Goal: Contribute content: Contribute content

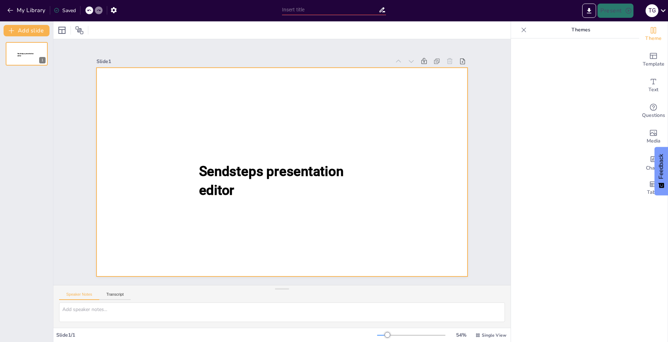
type input "New Sendsteps"
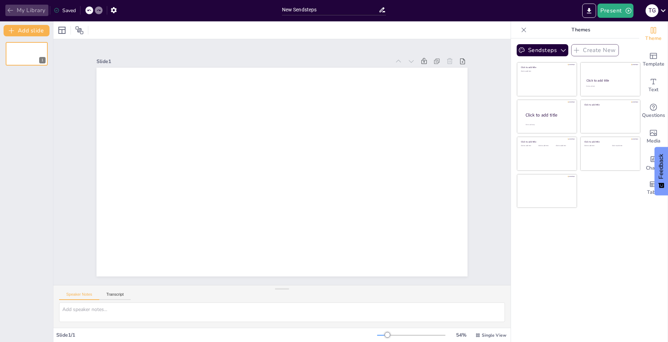
click at [11, 9] on icon "button" at bounding box center [10, 10] width 7 height 7
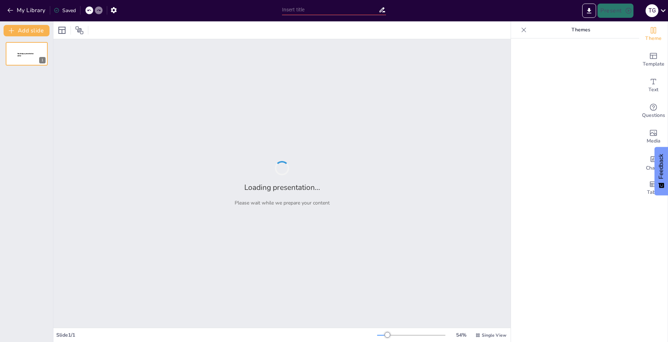
type input "Building a Culture of Resolution: Implementing ADR Practices in City Government"
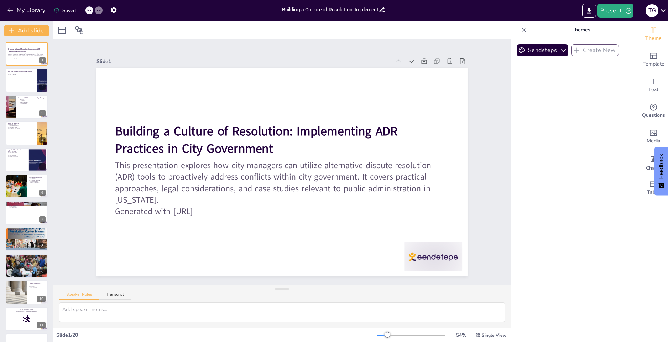
checkbox input "true"
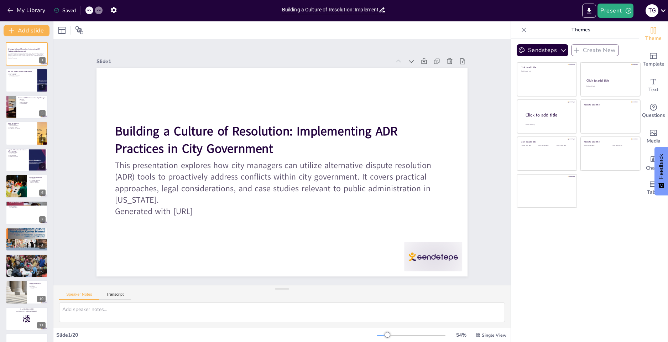
checkbox input "true"
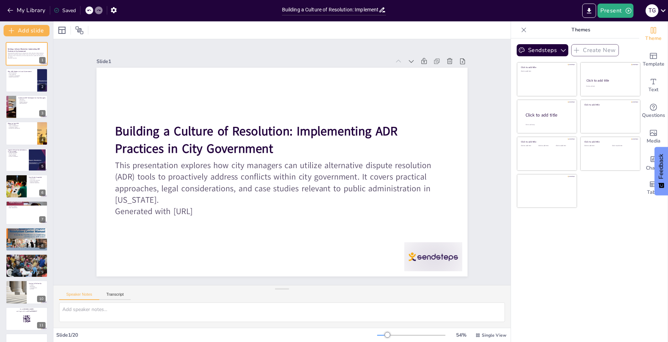
checkbox input "true"
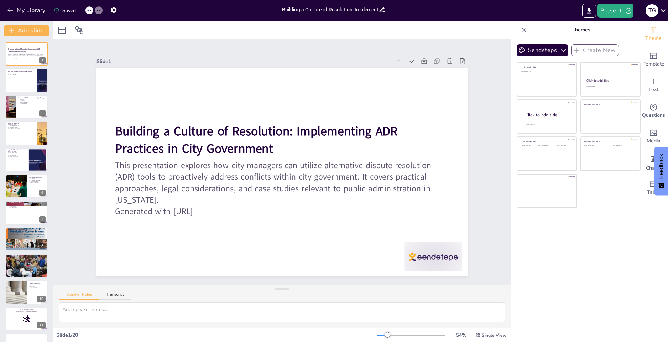
checkbox input "true"
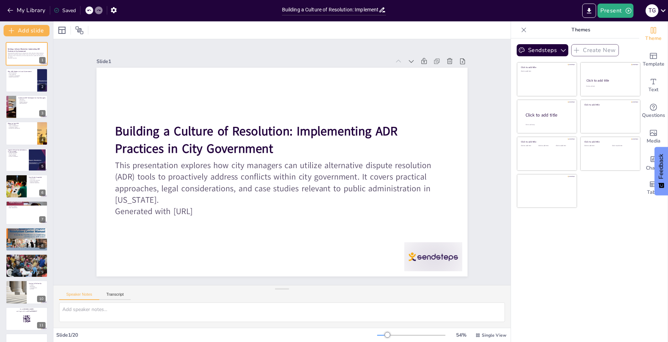
checkbox input "true"
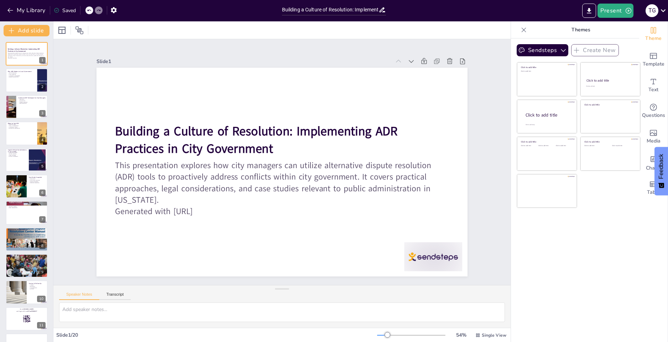
checkbox input "true"
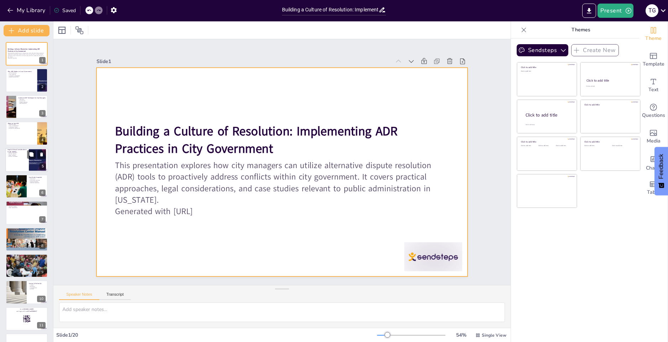
checkbox input "true"
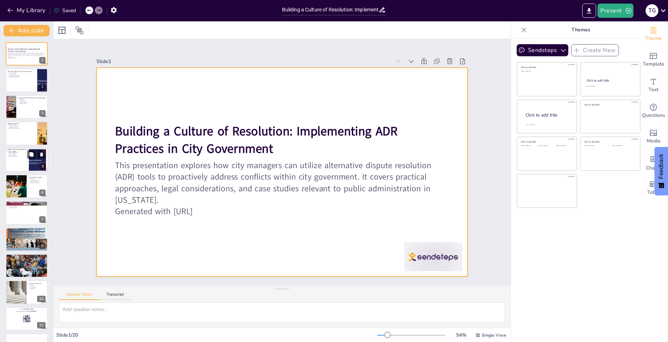
checkbox input "true"
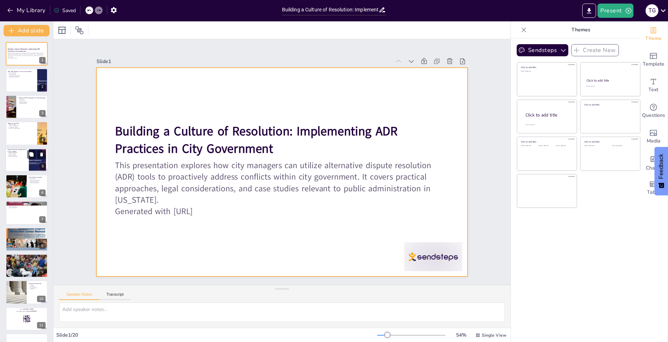
checkbox input "true"
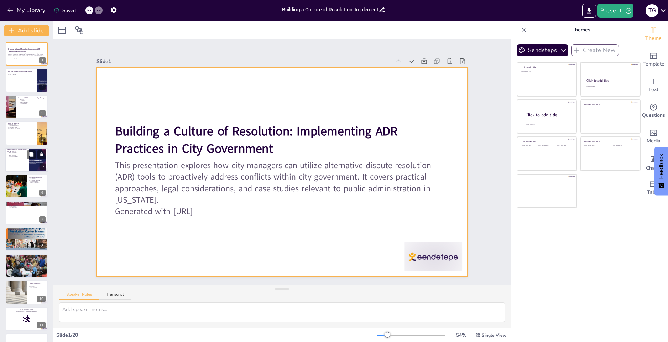
checkbox input "true"
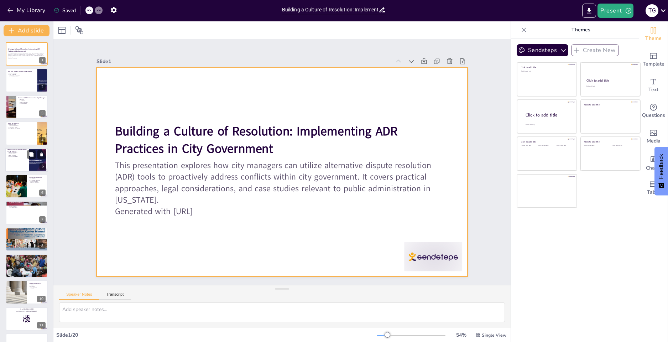
checkbox input "true"
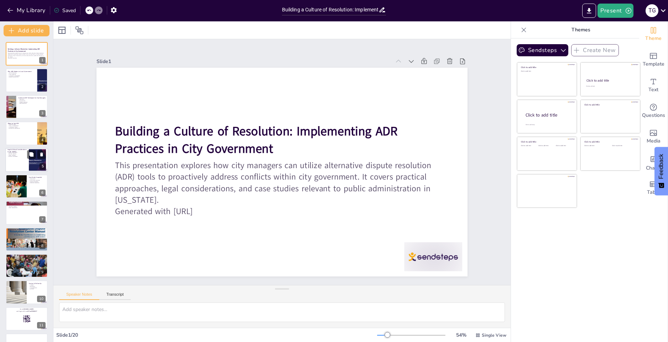
checkbox input "true"
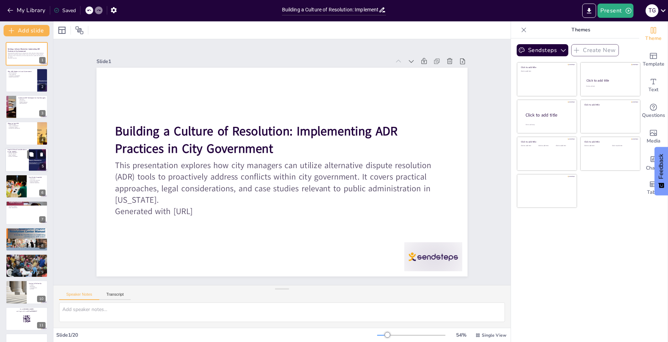
checkbox input "true"
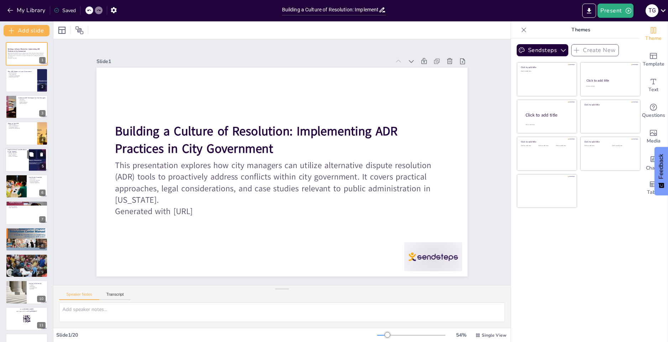
checkbox input "true"
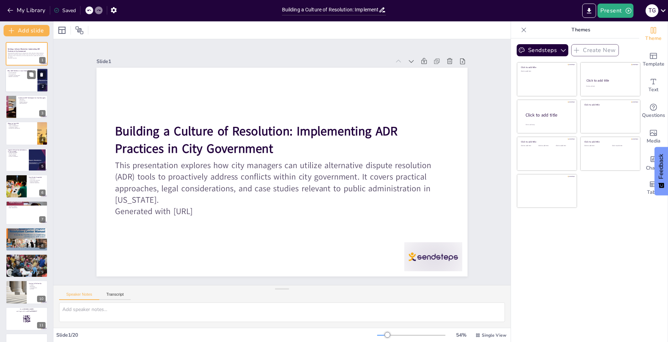
checkbox input "true"
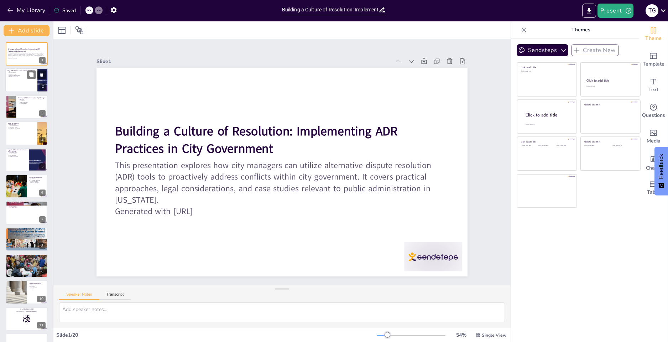
checkbox input "true"
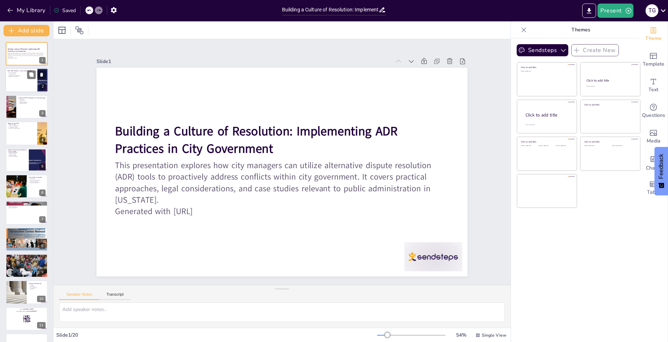
checkbox input "true"
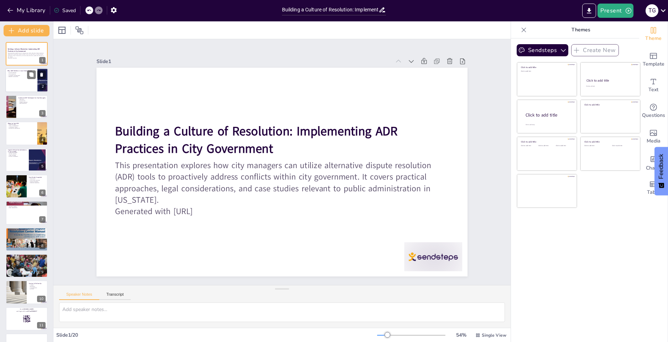
checkbox input "true"
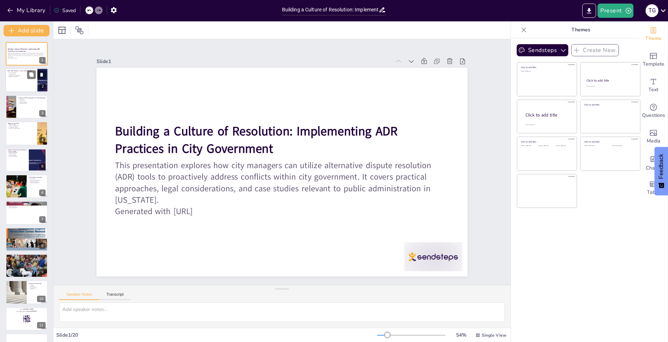
checkbox input "true"
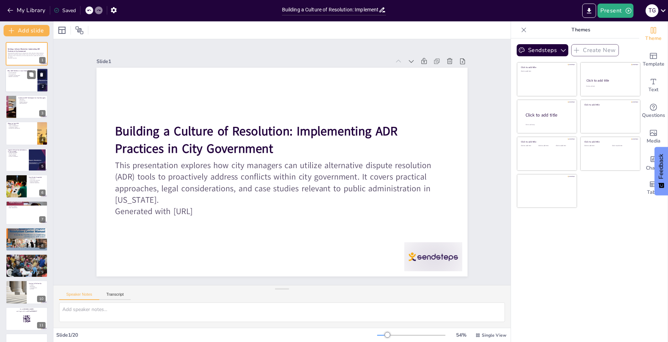
checkbox input "true"
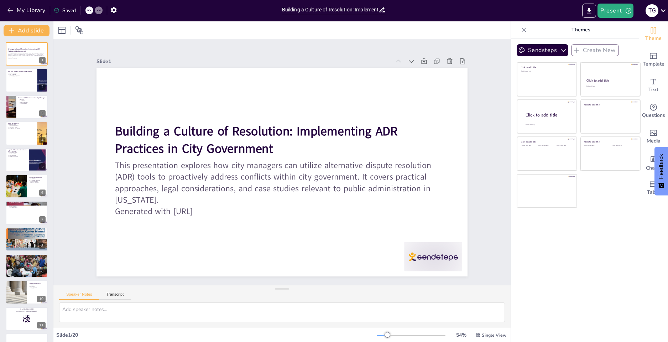
checkbox input "true"
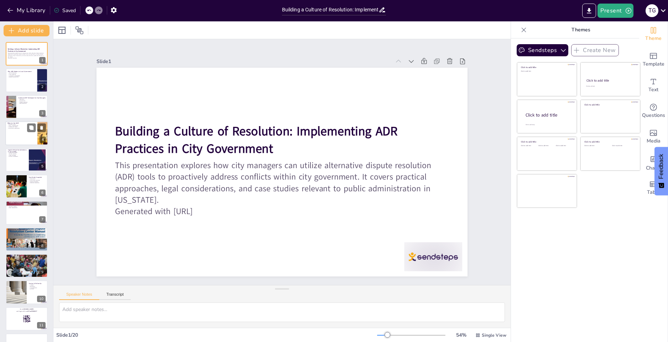
checkbox input "true"
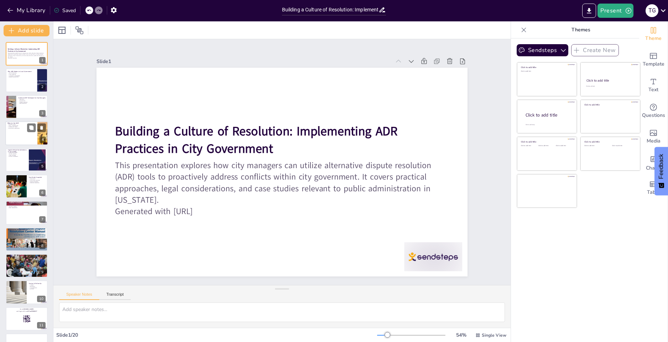
checkbox input "true"
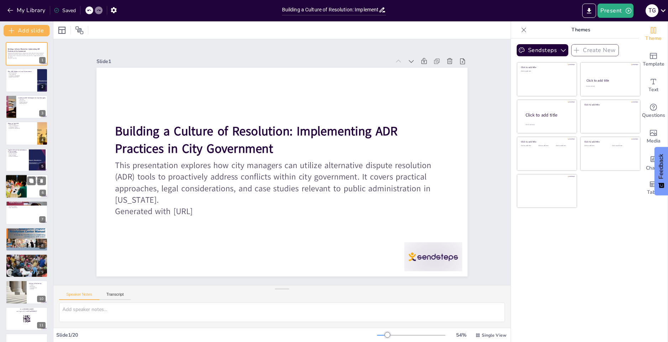
checkbox input "true"
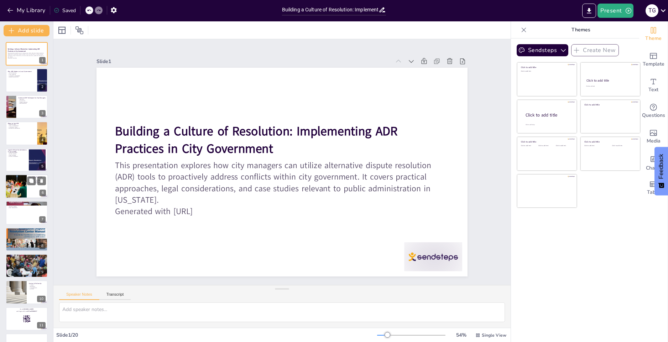
checkbox input "true"
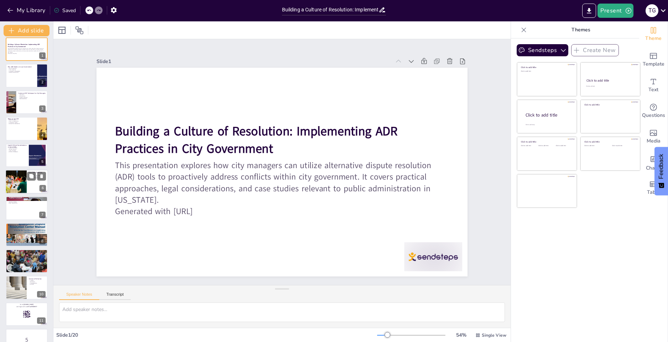
checkbox input "true"
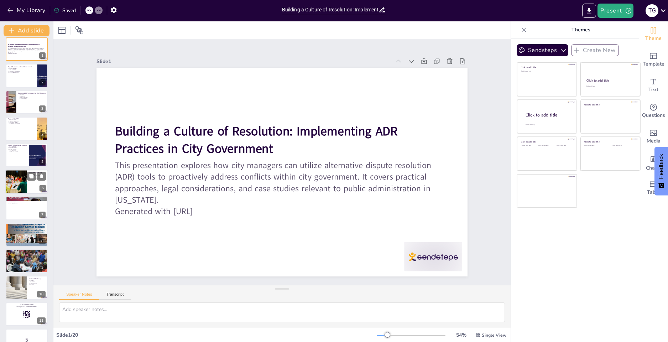
checkbox input "true"
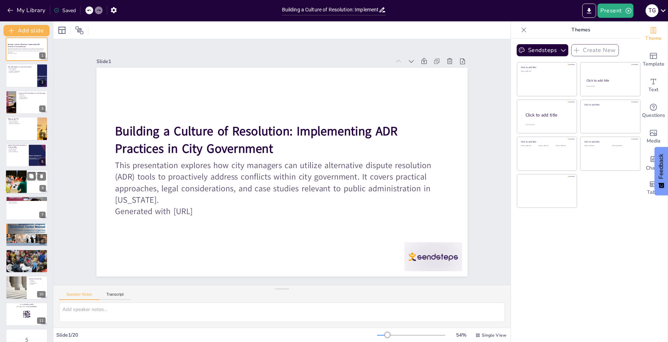
checkbox input "true"
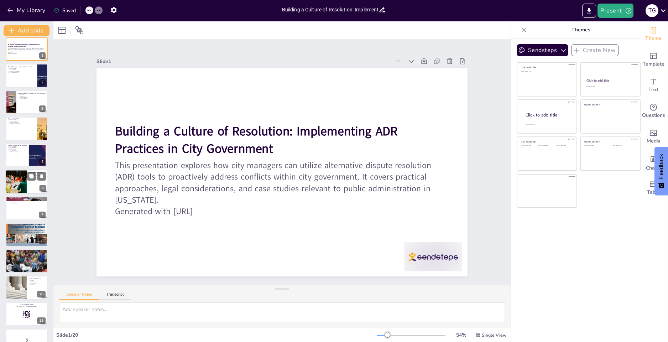
checkbox input "true"
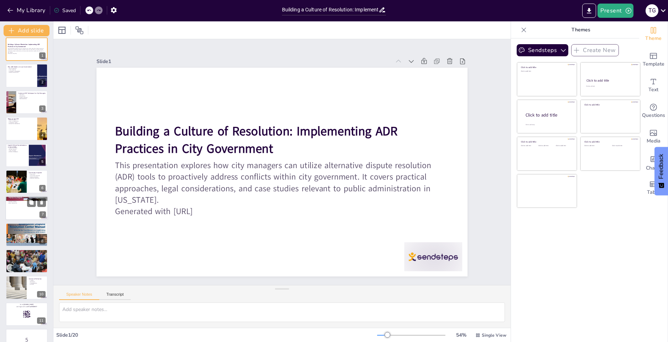
checkbox input "true"
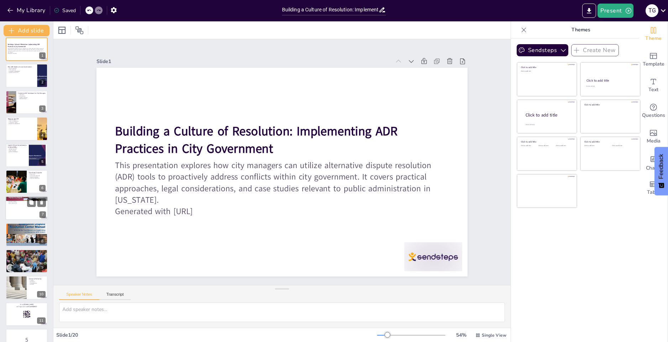
checkbox input "true"
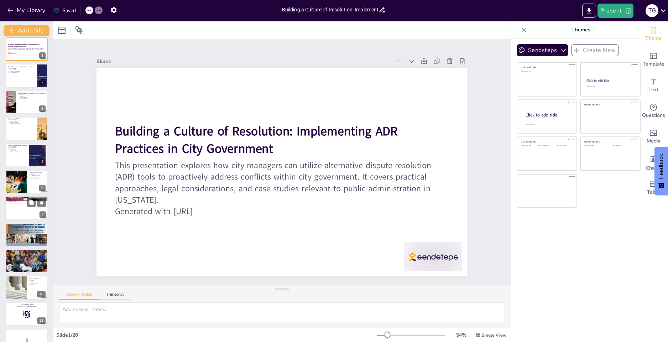
checkbox input "true"
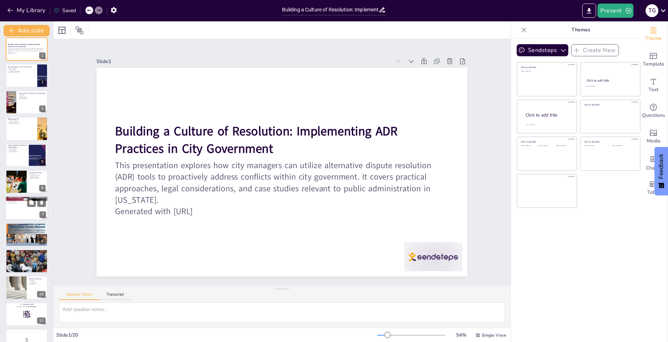
checkbox input "true"
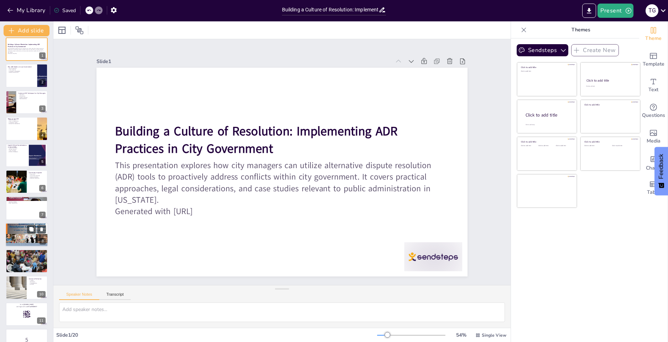
checkbox input "true"
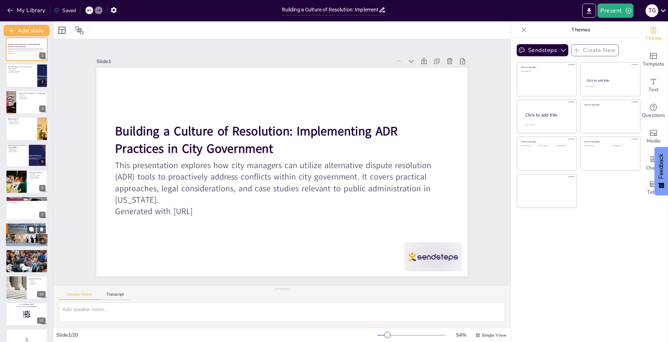
checkbox input "true"
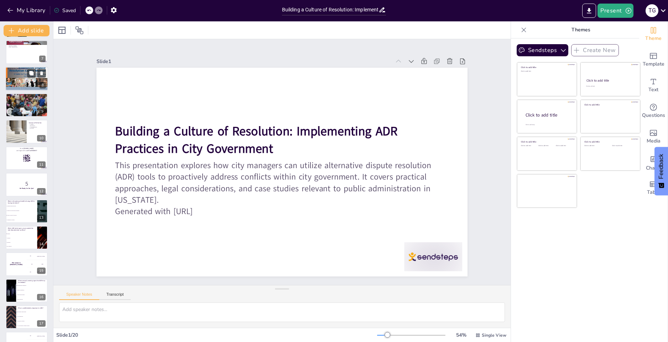
checkbox input "true"
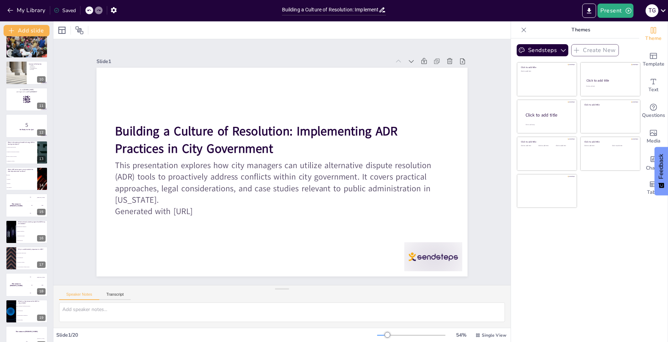
checkbox input "true"
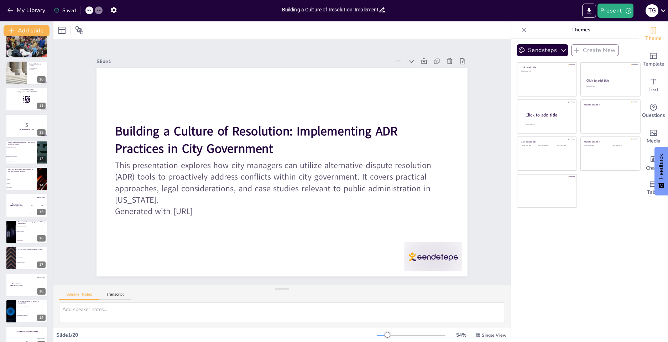
checkbox input "true"
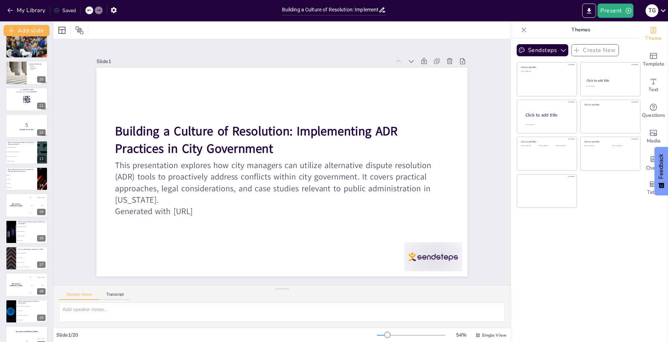
scroll to position [233, 0]
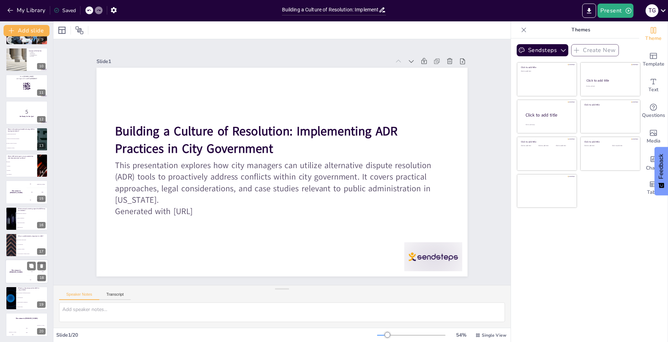
checkbox input "true"
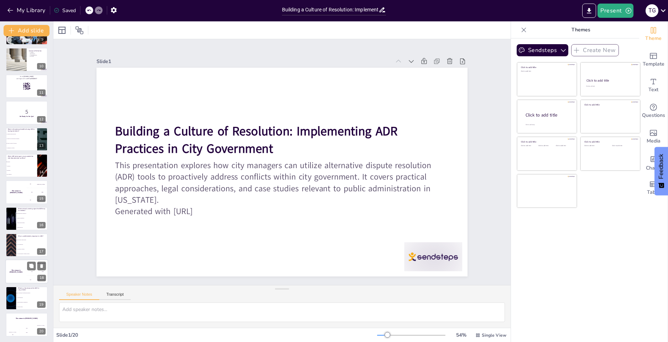
checkbox input "true"
click at [593, 12] on icon "Export to PowerPoint" at bounding box center [589, 10] width 7 height 7
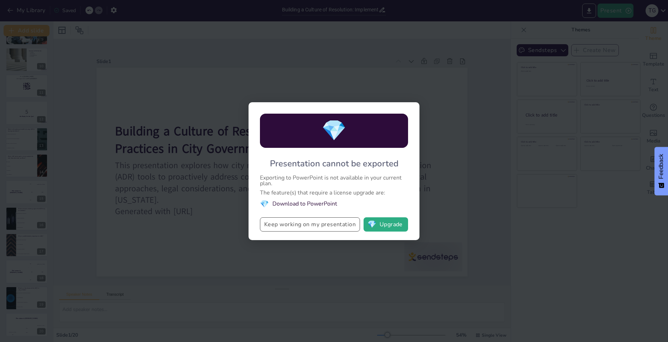
click at [305, 227] on button "Keep working on my presentation" at bounding box center [310, 224] width 100 height 14
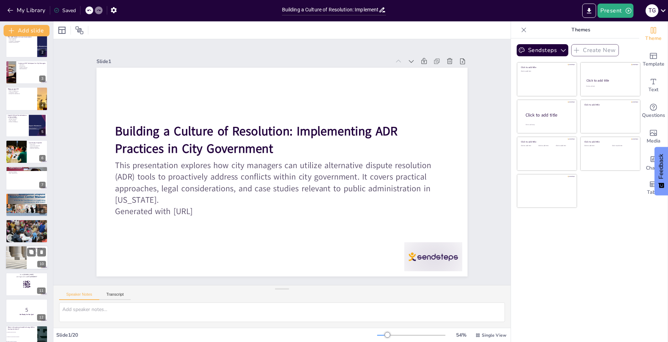
scroll to position [0, 0]
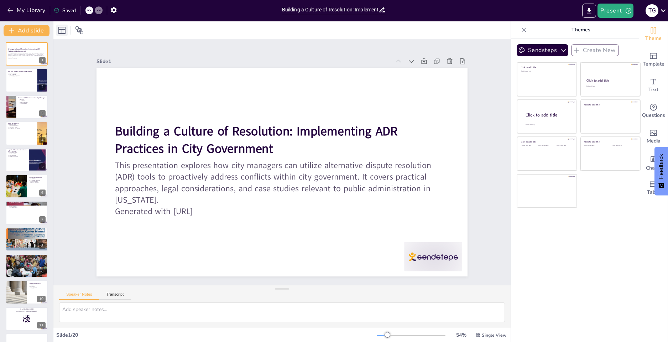
click at [66, 31] on icon at bounding box center [62, 30] width 9 height 9
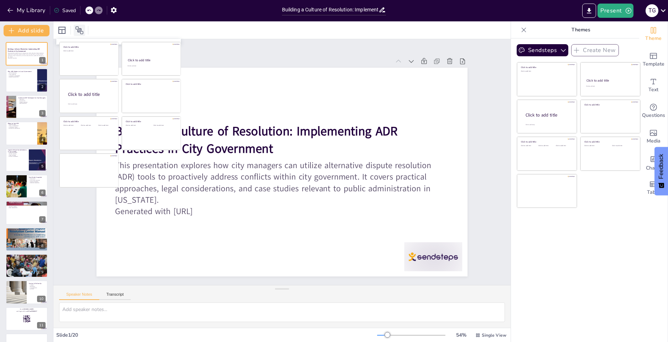
click at [82, 28] on icon at bounding box center [79, 30] width 9 height 9
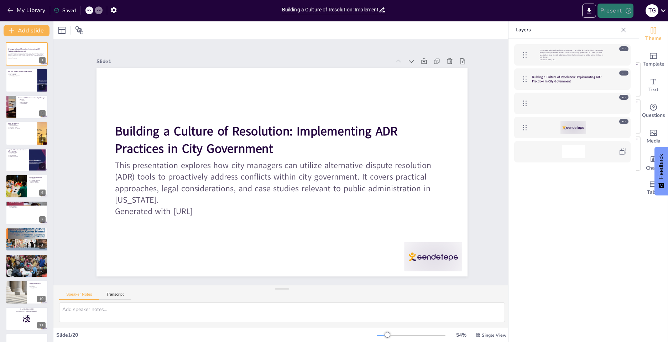
click at [626, 11] on icon "button" at bounding box center [628, 10] width 7 height 7
click at [621, 27] on li "Preview presentation" at bounding box center [627, 26] width 57 height 11
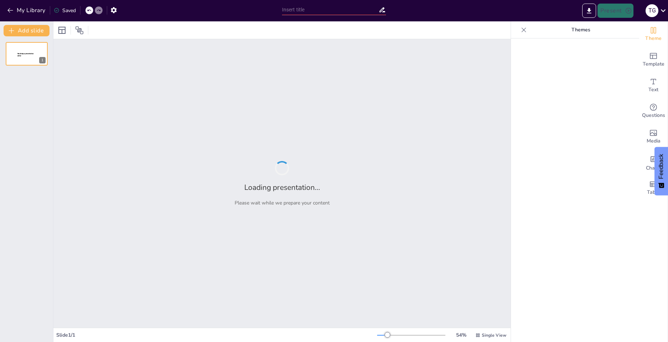
type input "Building a Culture of Resolution: Implementing ADR Practices in City Government"
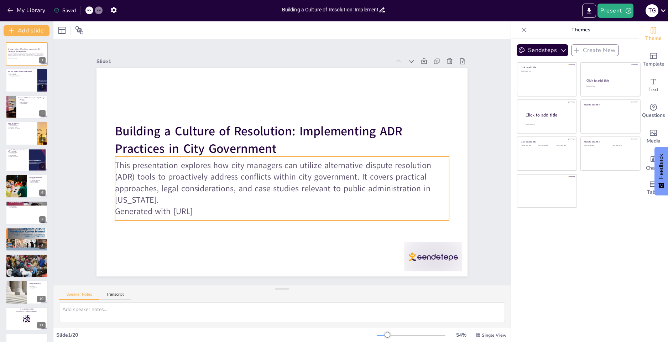
checkbox input "true"
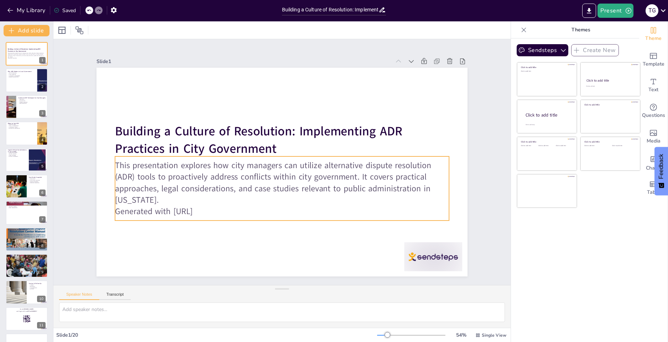
checkbox input "true"
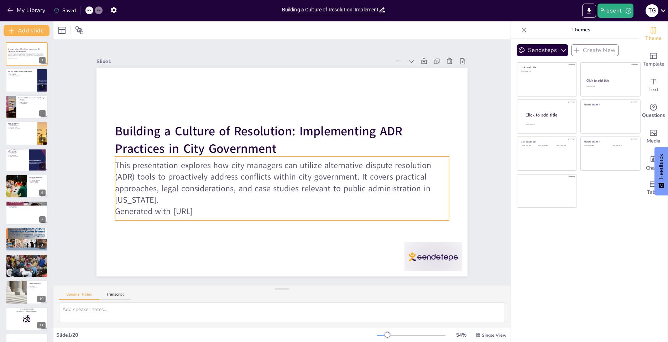
checkbox input "true"
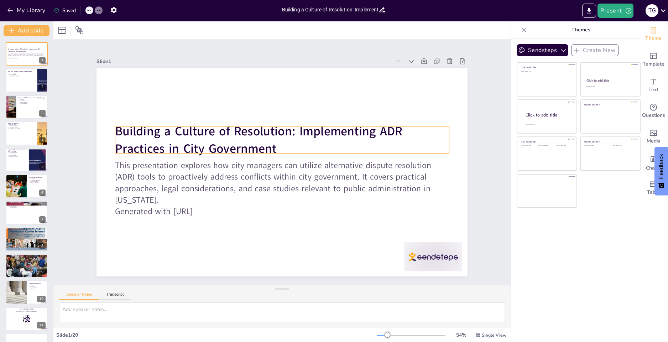
checkbox input "true"
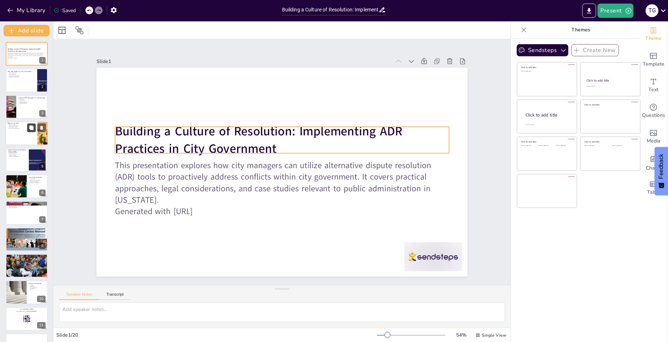
checkbox input "true"
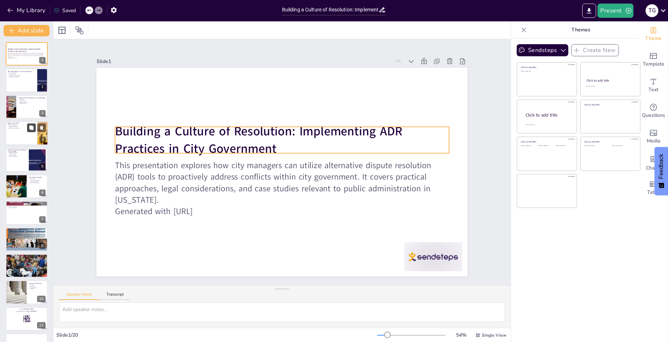
checkbox input "true"
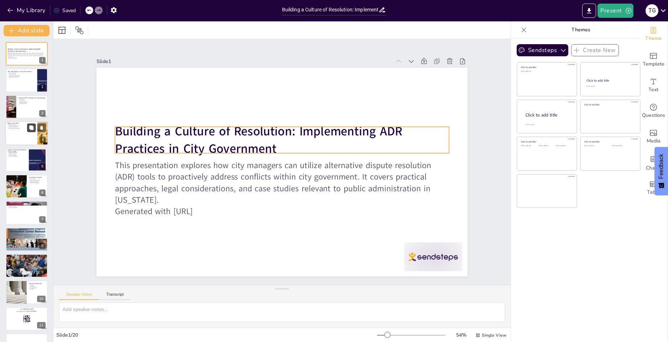
checkbox input "true"
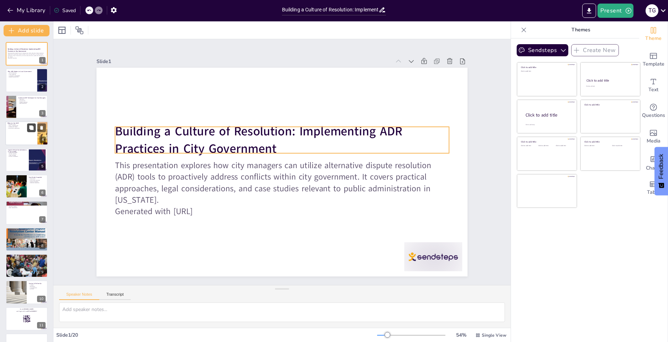
checkbox input "true"
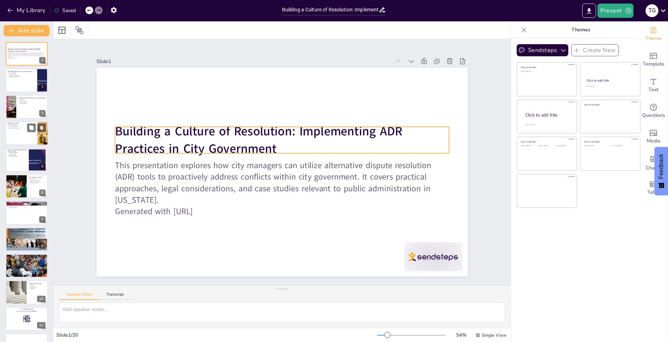
checkbox input "true"
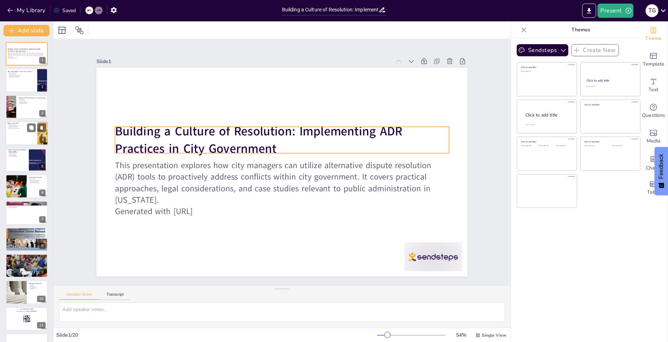
checkbox input "true"
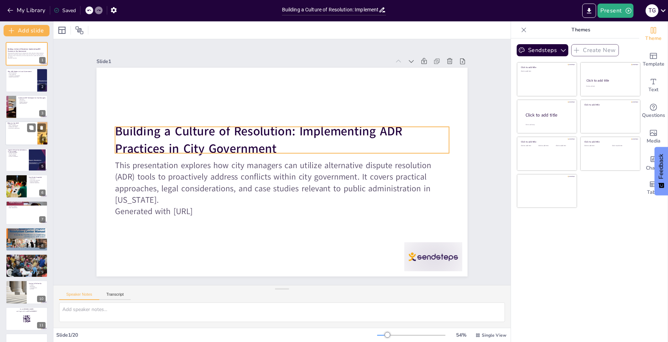
checkbox input "true"
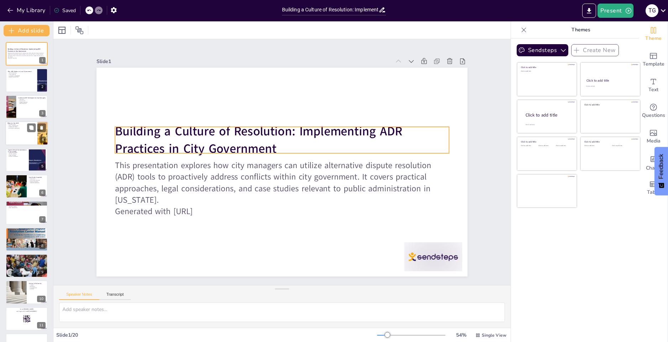
checkbox input "true"
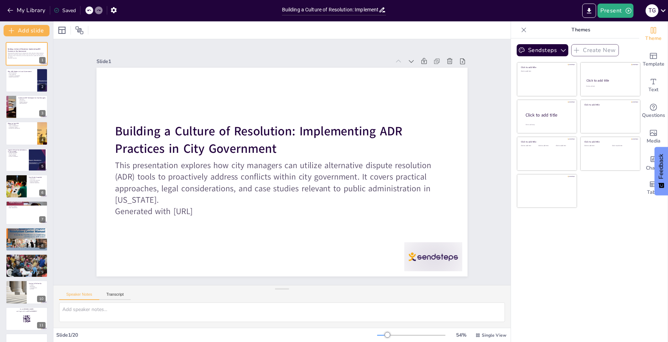
checkbox input "true"
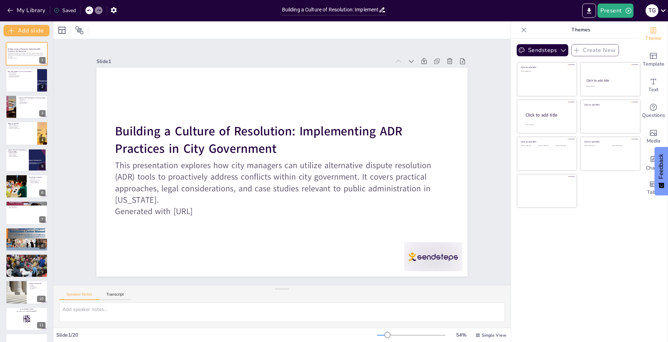
checkbox input "true"
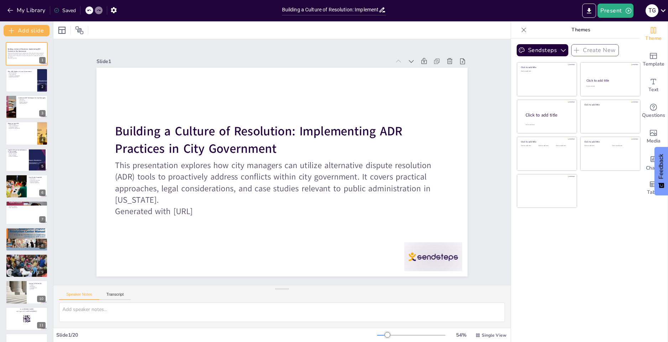
checkbox input "true"
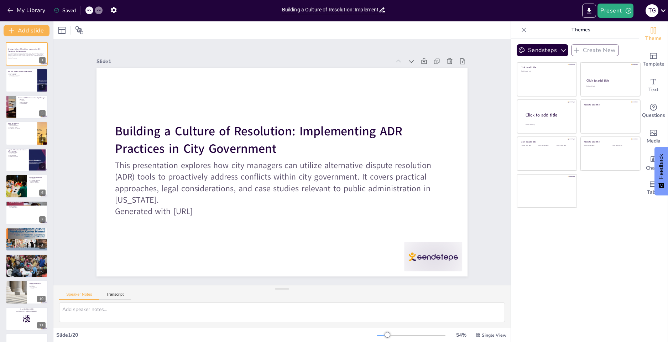
checkbox input "true"
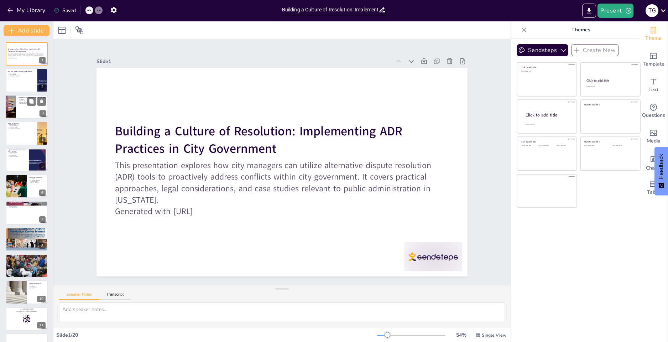
checkbox input "true"
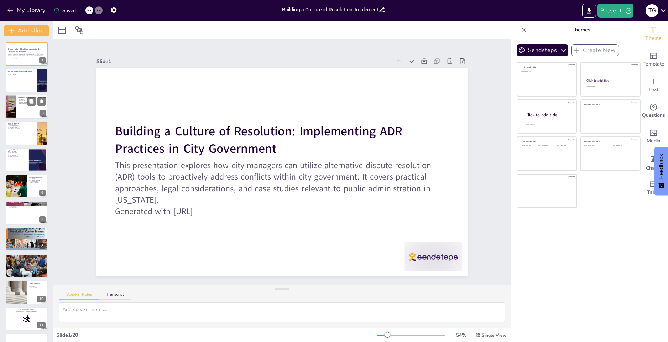
click at [25, 112] on div at bounding box center [26, 107] width 43 height 24
type textarea "Mediation is a powerful tool for resolving disputes. By employing a neutral thi…"
checkbox input "true"
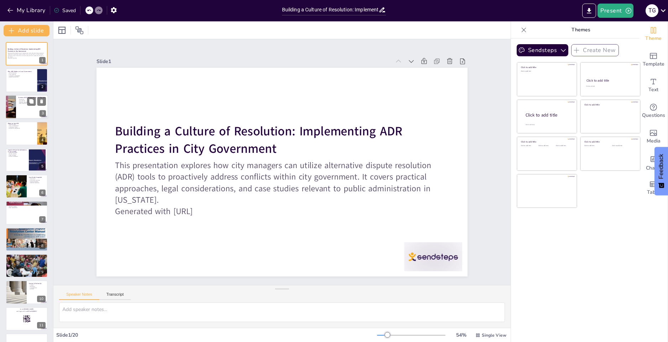
checkbox input "true"
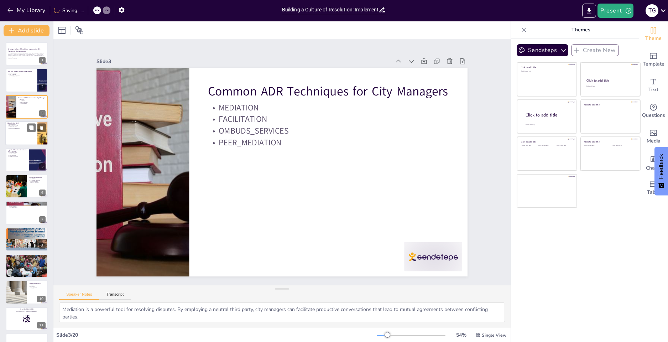
checkbox input "true"
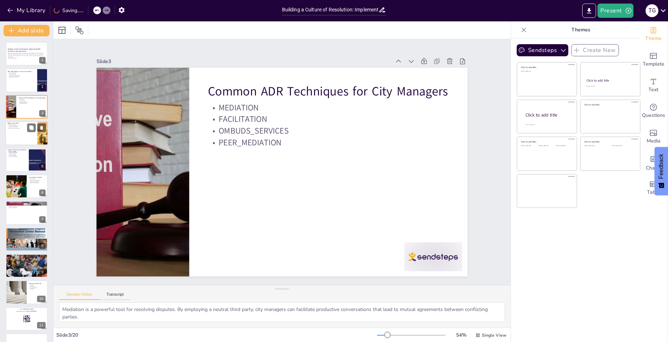
checkbox input "true"
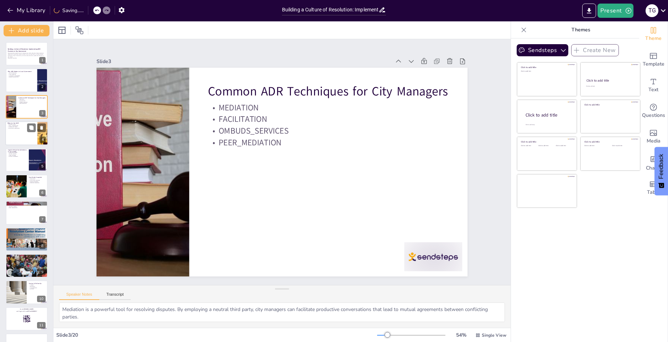
checkbox input "true"
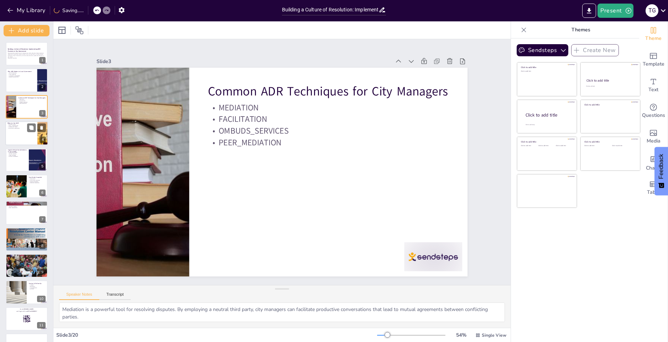
checkbox input "true"
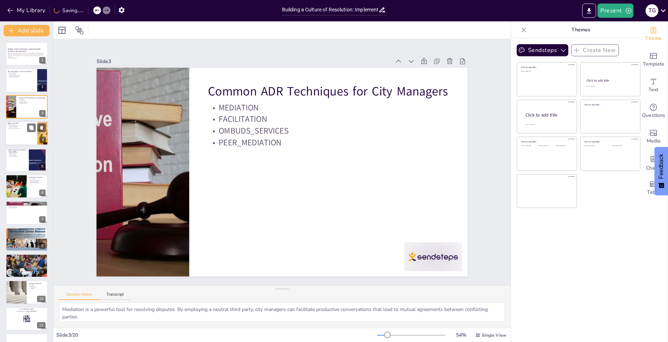
checkbox input "true"
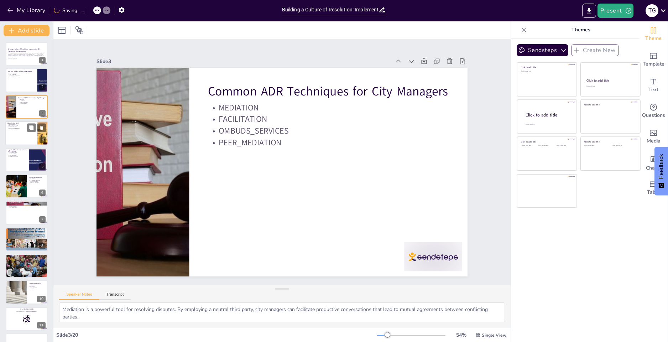
checkbox input "true"
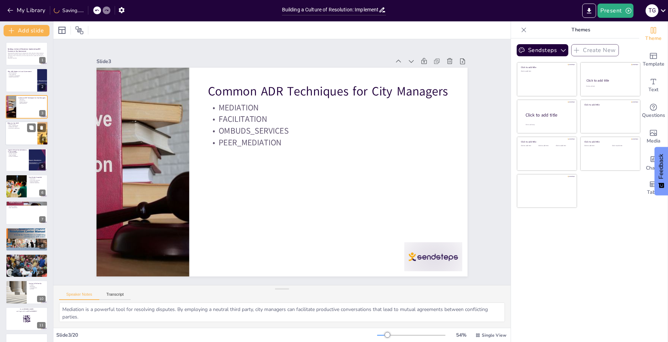
click at [25, 132] on div at bounding box center [26, 133] width 43 height 24
type textarea "Identifying warning signs is essential for timely intervention. Managers should…"
checkbox input "true"
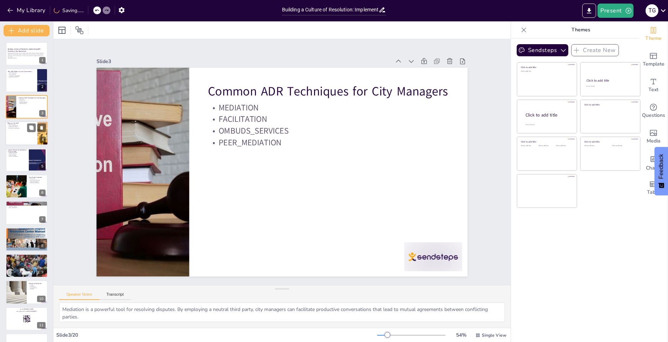
checkbox input "true"
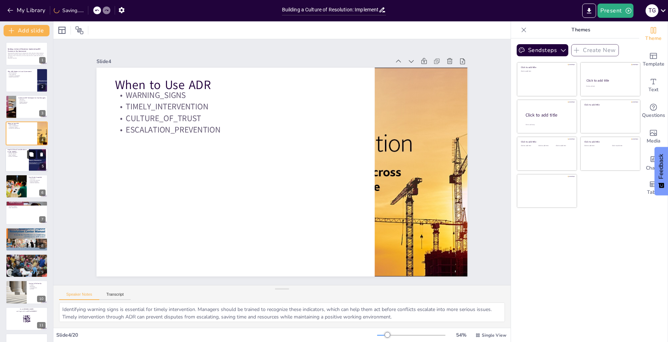
checkbox input "true"
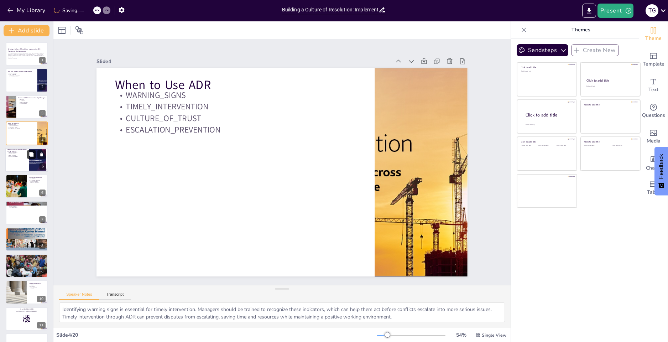
checkbox input "true"
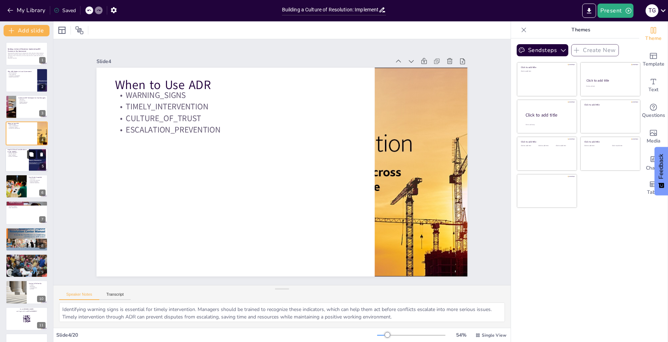
checkbox input "true"
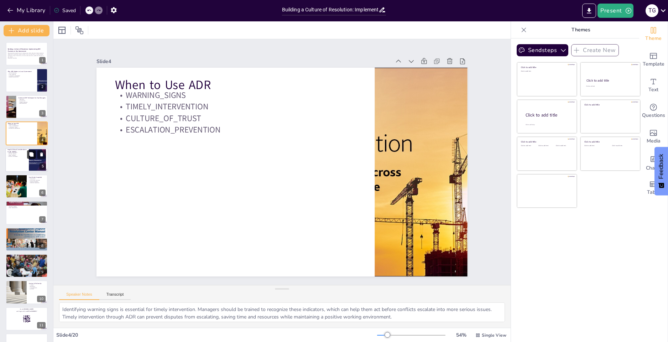
click at [28, 156] on button at bounding box center [31, 154] width 9 height 9
type textarea "Legal compliance is non-negotiable in ADR practices. City managers must ensure …"
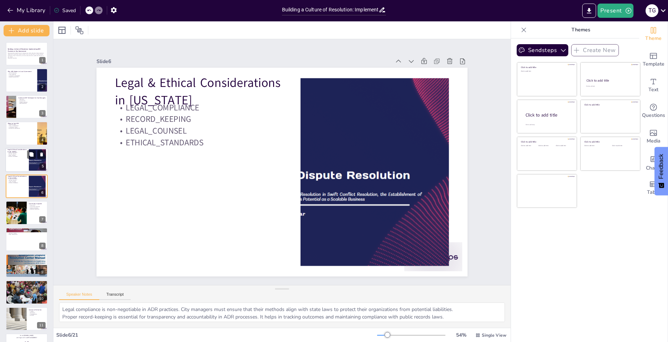
checkbox input "true"
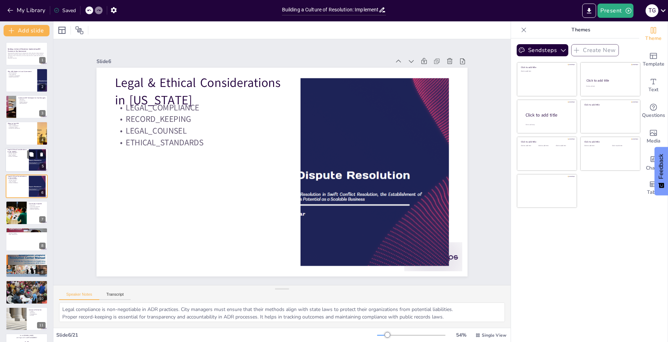
checkbox input "true"
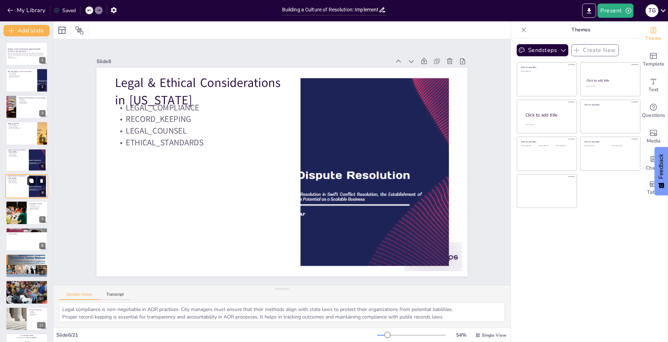
checkbox input "true"
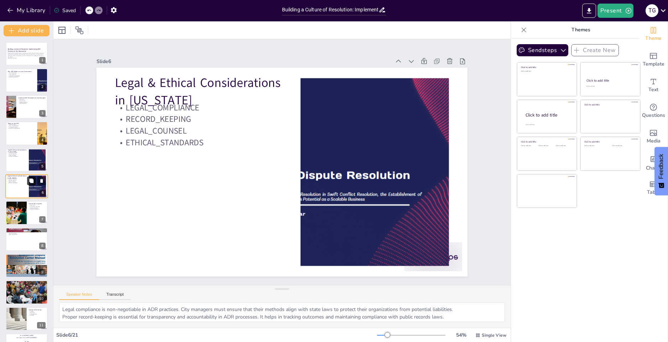
checkbox input "true"
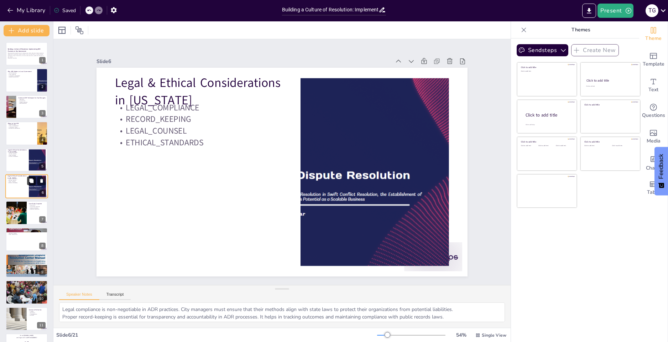
checkbox input "true"
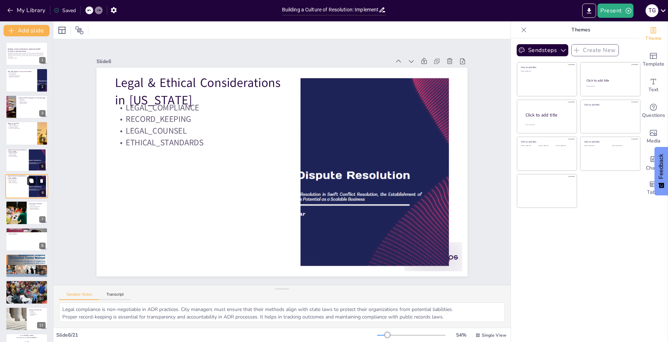
checkbox input "true"
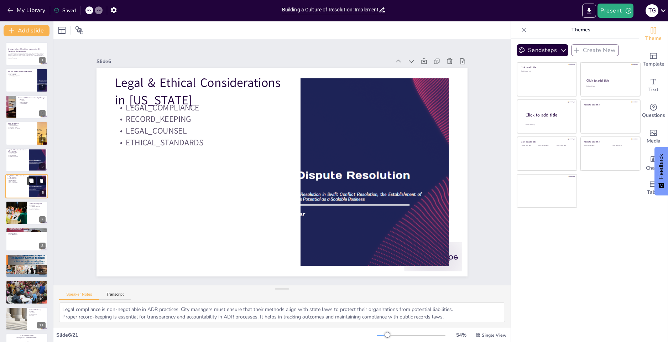
checkbox input "true"
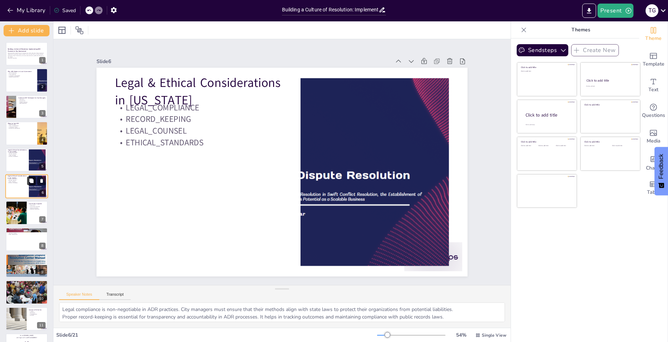
click at [31, 185] on button at bounding box center [31, 180] width 9 height 9
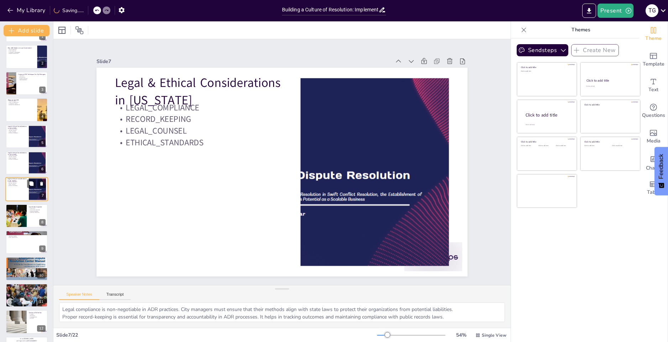
checkbox input "true"
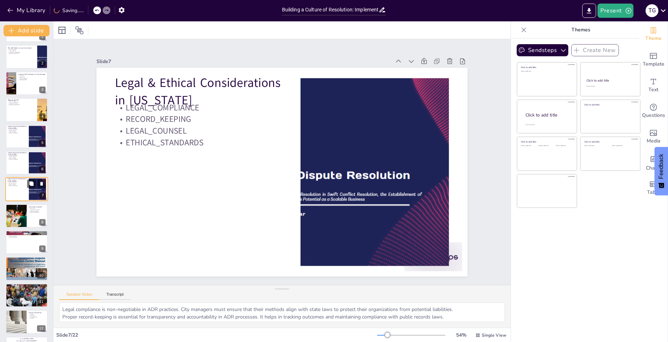
checkbox input "true"
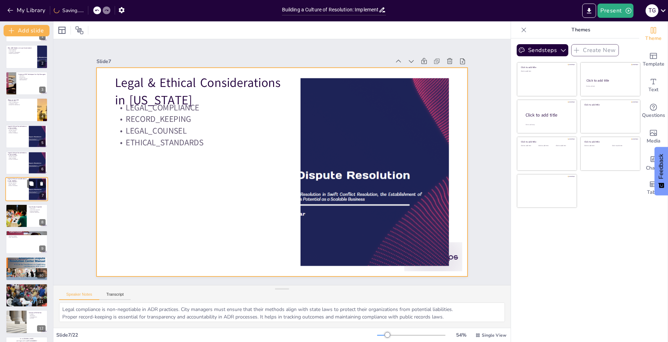
click at [23, 188] on div at bounding box center [26, 189] width 43 height 24
checkbox input "true"
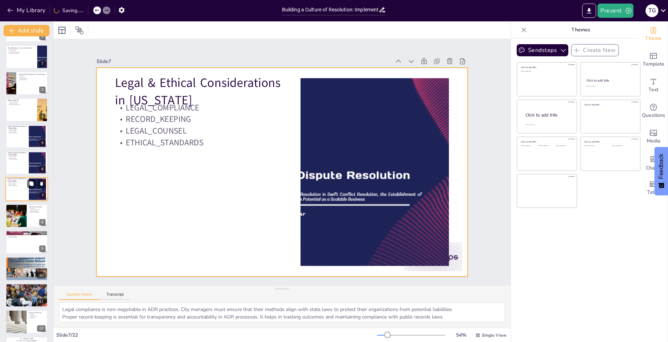
checkbox input "true"
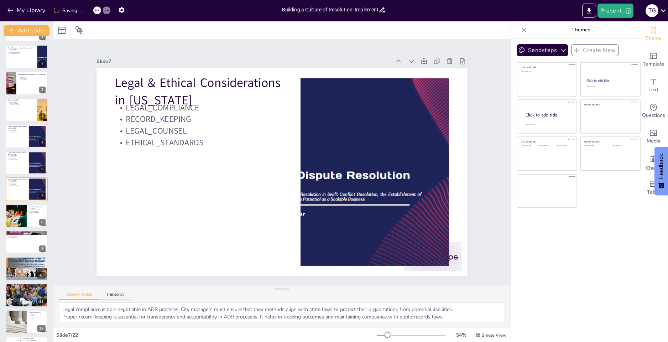
checkbox input "true"
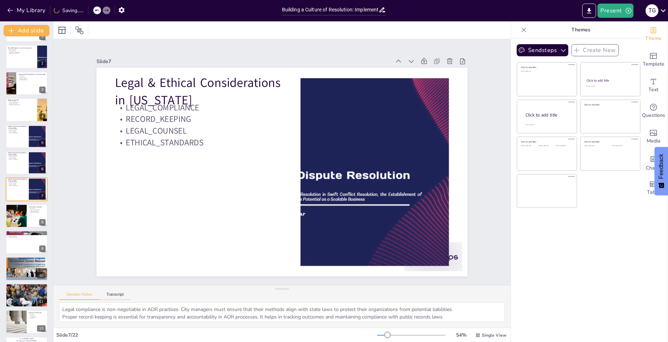
checkbox input "true"
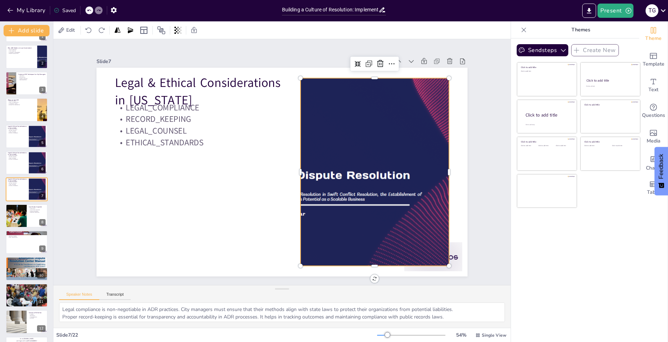
click at [305, 184] on div at bounding box center [375, 172] width 334 height 188
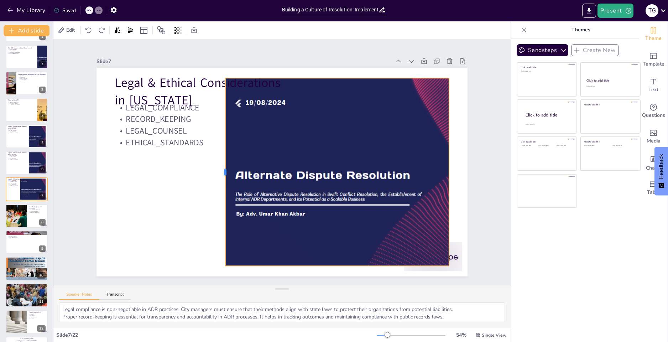
drag, startPoint x: 293, startPoint y: 168, endPoint x: 218, endPoint y: 171, distance: 74.9
click at [218, 171] on div at bounding box center [222, 165] width 25 height 187
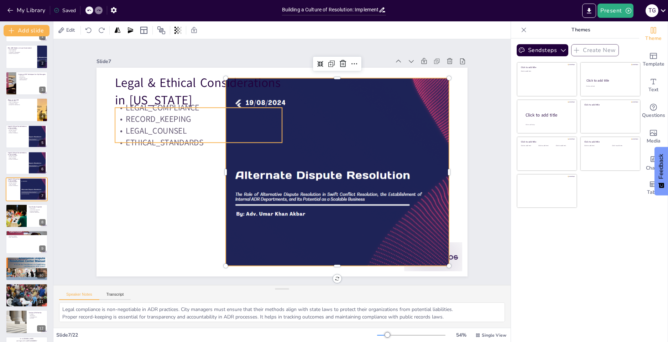
click at [169, 107] on p "LEGAL_COMPLIANCE" at bounding box center [198, 107] width 167 height 11
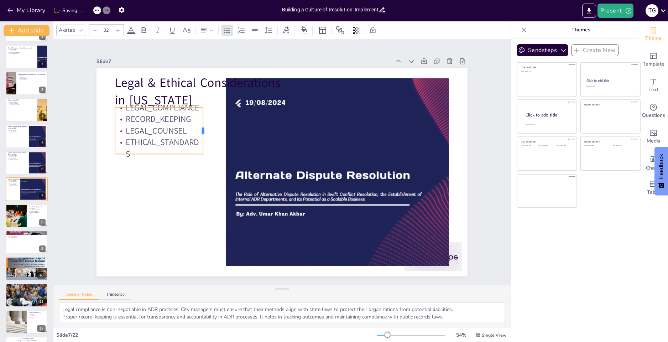
drag, startPoint x: 277, startPoint y: 125, endPoint x: 198, endPoint y: 128, distance: 78.8
click at [198, 128] on div "Legal & Ethical Considerations in Tennessee LEGAL_COMPLIANCE RECORD_KEEPING LEG…" at bounding box center [282, 172] width 371 height 209
click at [173, 128] on p "LEGAL_COUNSEL" at bounding box center [163, 118] width 89 height 21
click at [25, 219] on div at bounding box center [15, 216] width 39 height 24
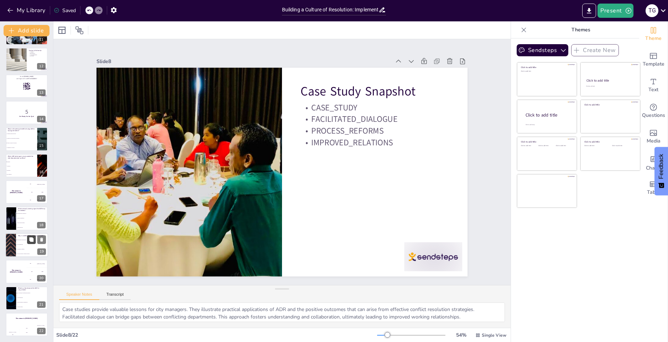
click at [27, 236] on button at bounding box center [31, 239] width 9 height 9
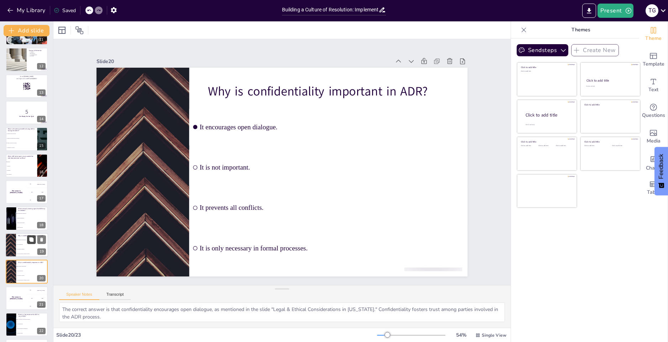
scroll to position [312, 0]
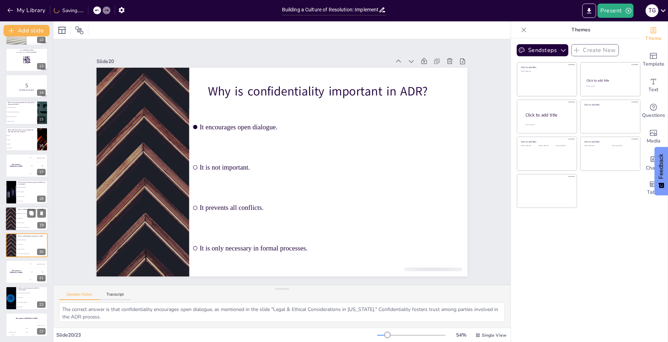
click at [11, 224] on div at bounding box center [10, 219] width 43 height 24
click at [29, 193] on li "Employee satisfaction" at bounding box center [32, 192] width 32 height 5
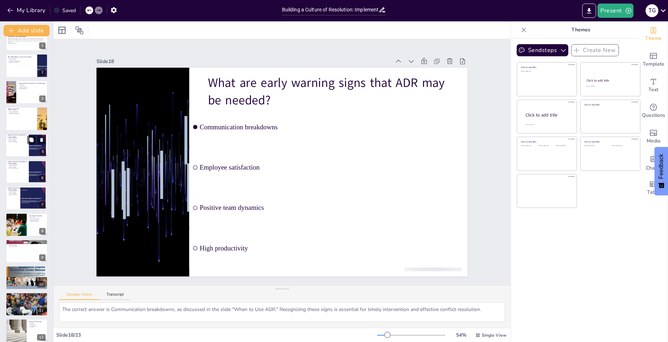
scroll to position [0, 0]
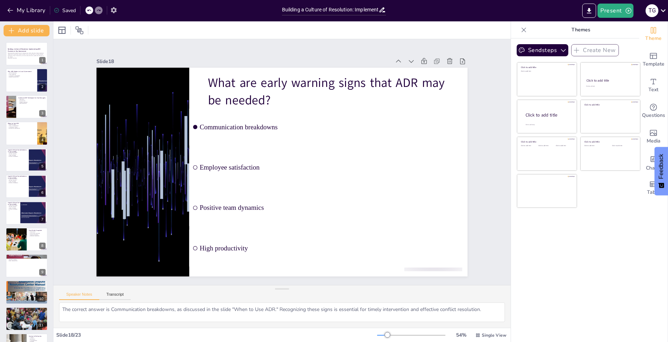
click at [115, 10] on icon "button" at bounding box center [114, 10] width 6 height 6
click at [378, 10] on input "Building a Culture of Resolution: Implementing ADR Practices in City Government" at bounding box center [330, 10] width 97 height 10
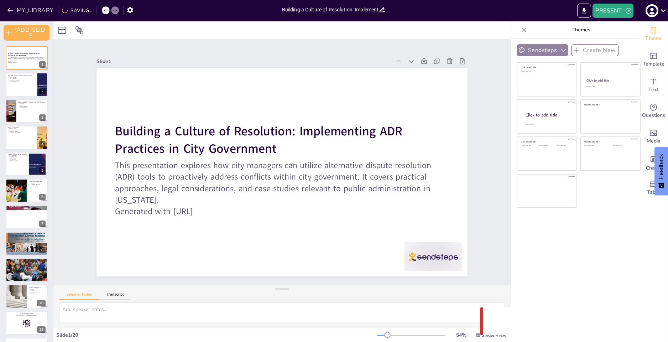
click at [560, 47] on icon "button" at bounding box center [563, 50] width 7 height 7
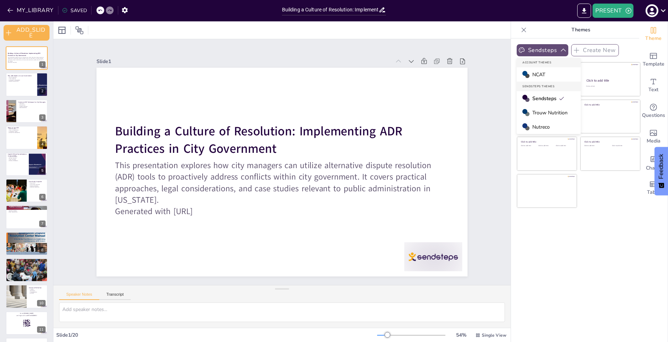
click at [546, 124] on div "Nutreco" at bounding box center [549, 127] width 64 height 14
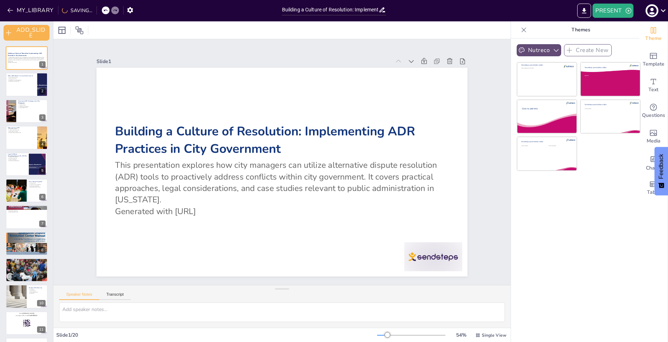
checkbox input "true"
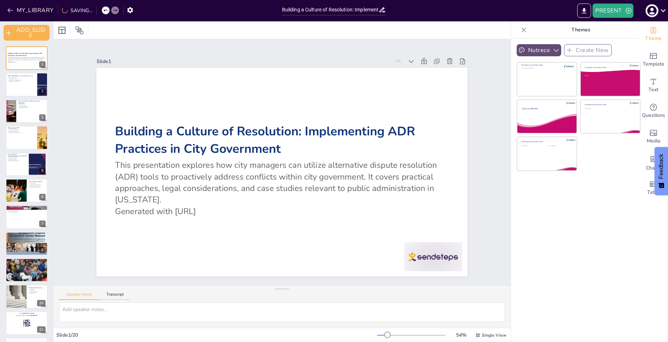
checkbox input "true"
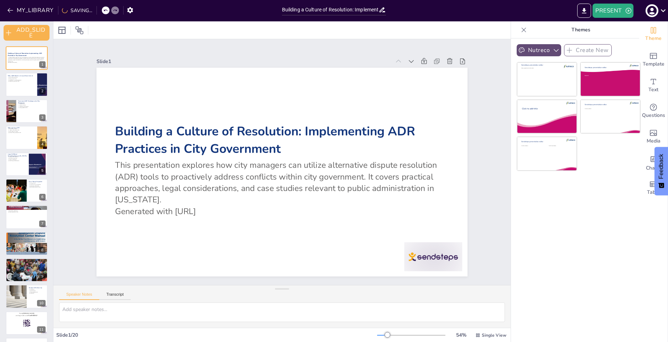
checkbox input "true"
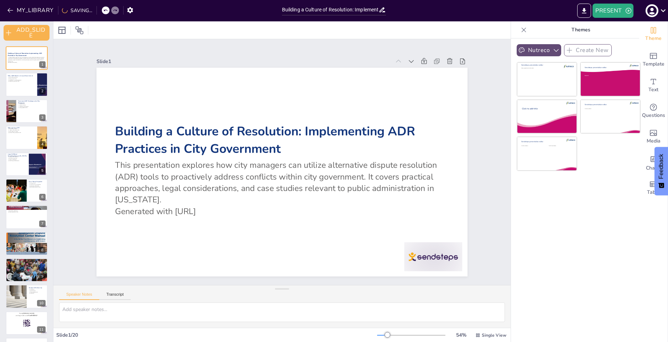
checkbox input "true"
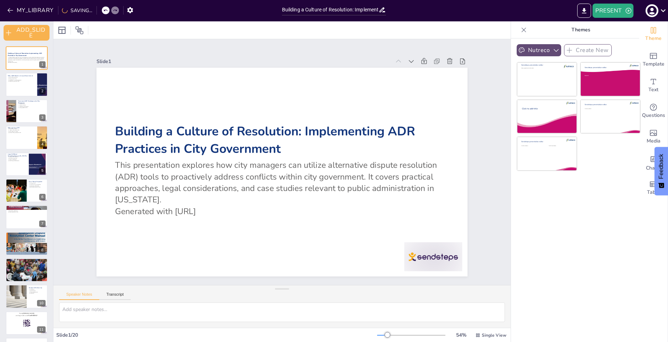
checkbox input "true"
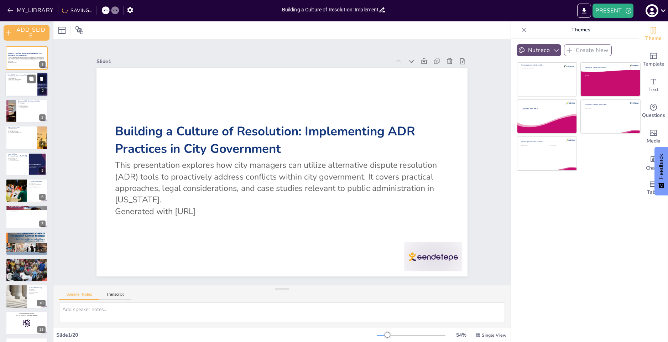
checkbox input "true"
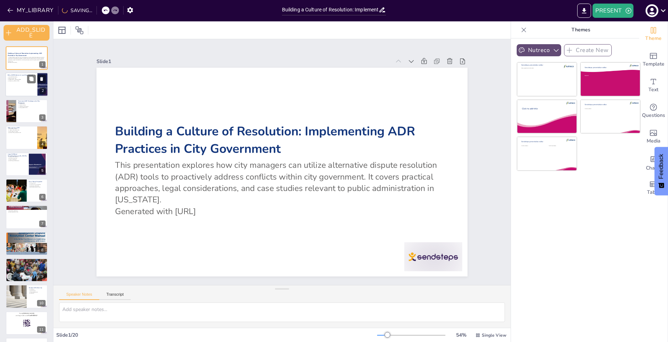
checkbox input "true"
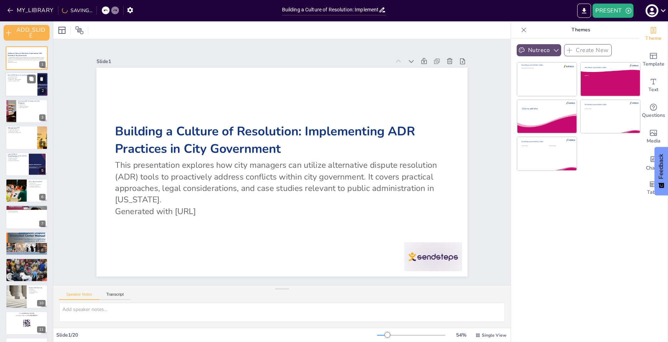
click at [24, 82] on div at bounding box center [26, 85] width 43 height 24
type textarea "Understanding the importance of ADR is crucial for city managers. Conflicts can…"
checkbox input "true"
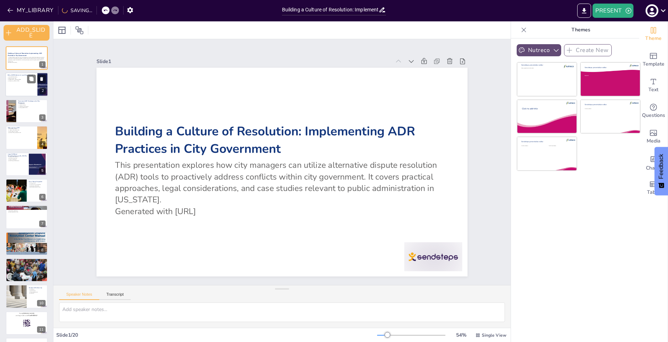
checkbox input "true"
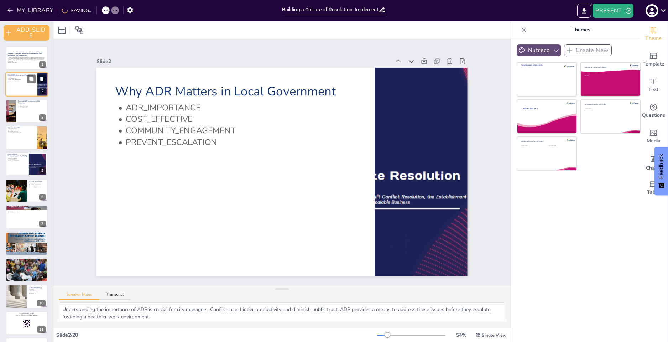
checkbox input "true"
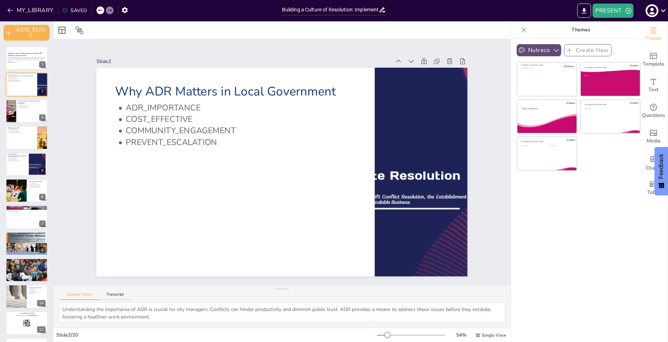
checkbox input "true"
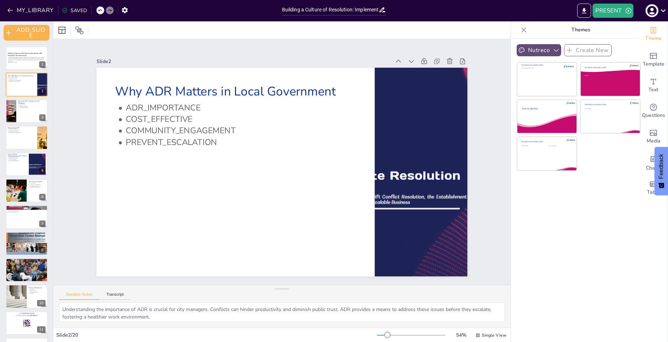
checkbox input "true"
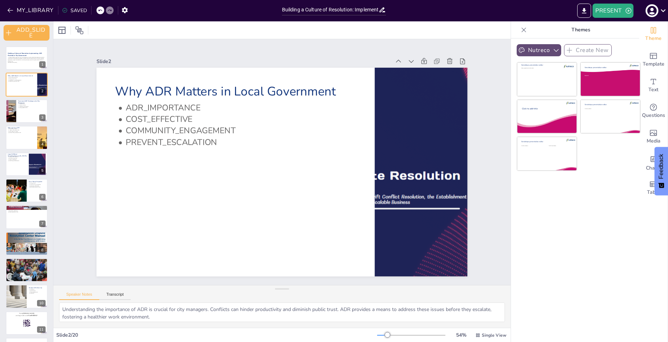
checkbox input "true"
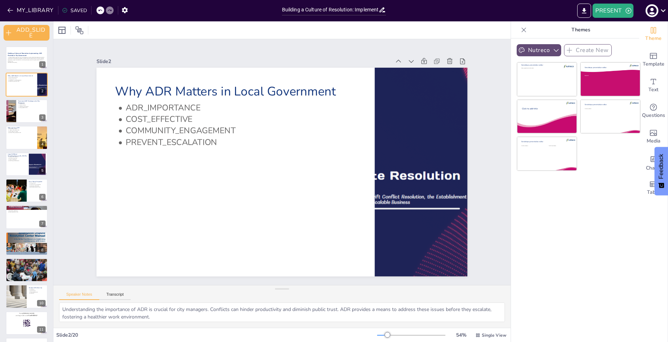
checkbox input "true"
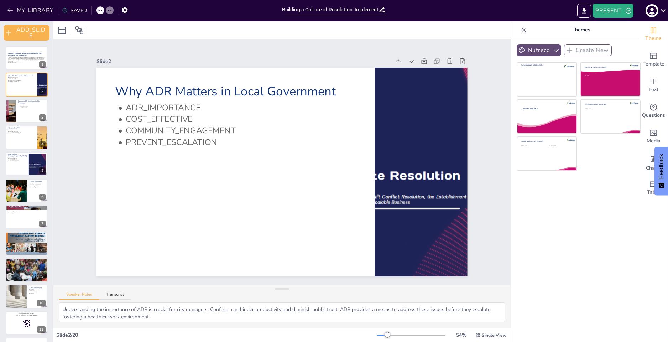
checkbox input "true"
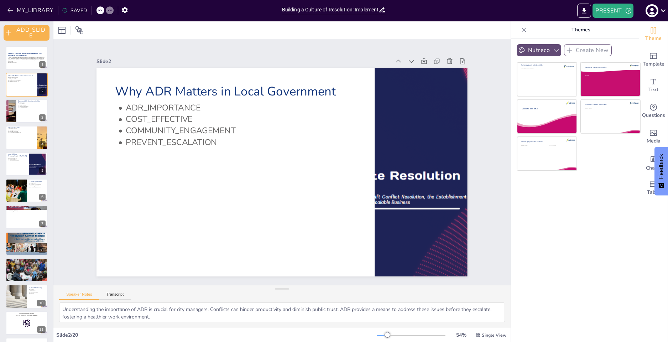
checkbox input "true"
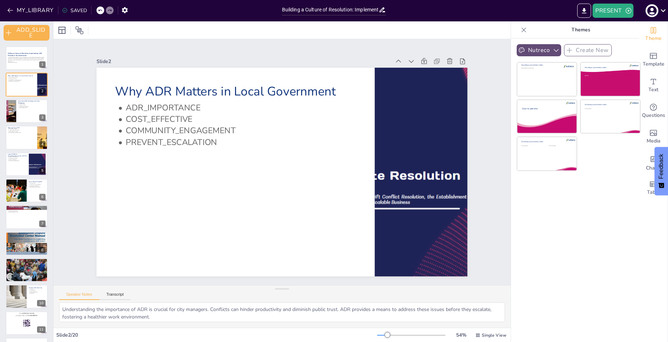
checkbox input "true"
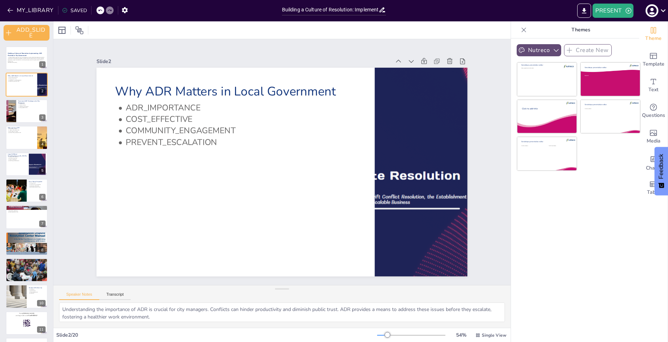
checkbox input "true"
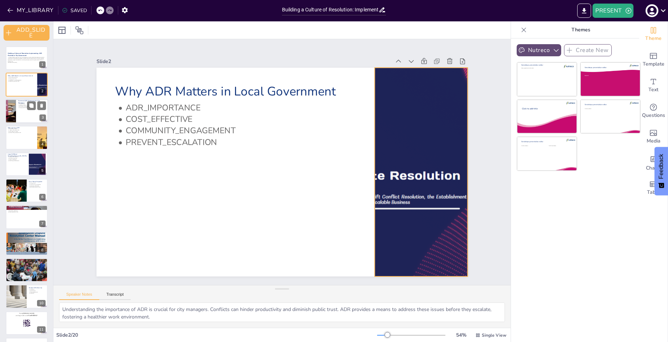
checkbox input "true"
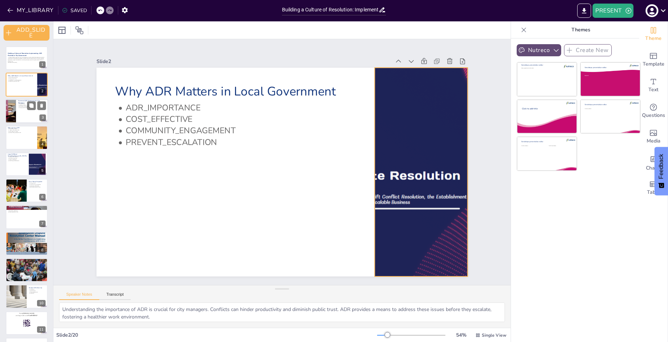
checkbox input "true"
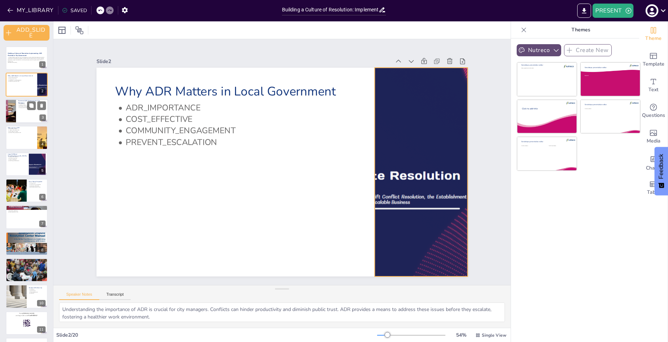
checkbox input "true"
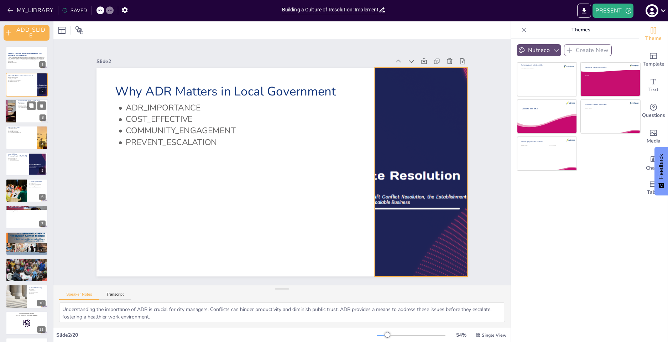
checkbox input "true"
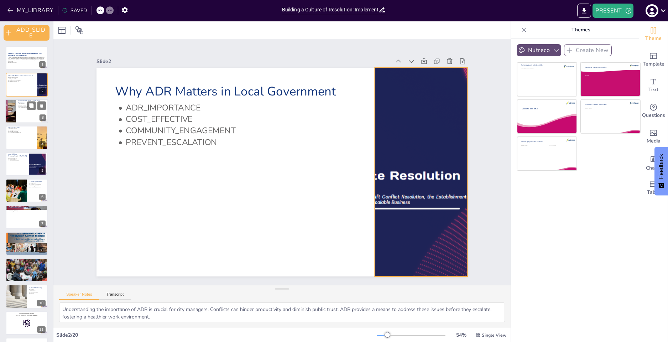
checkbox input "true"
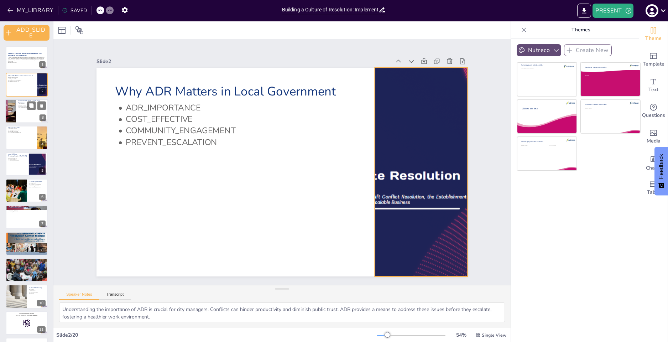
checkbox input "true"
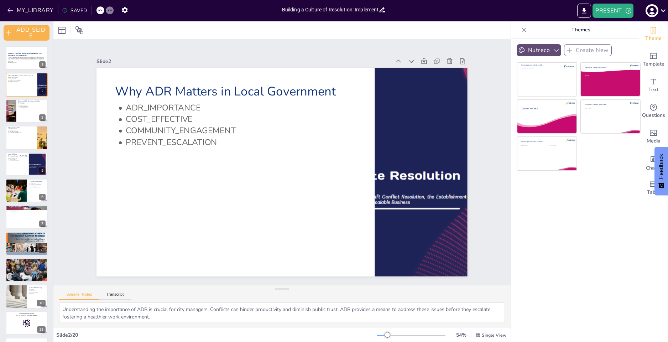
checkbox input "true"
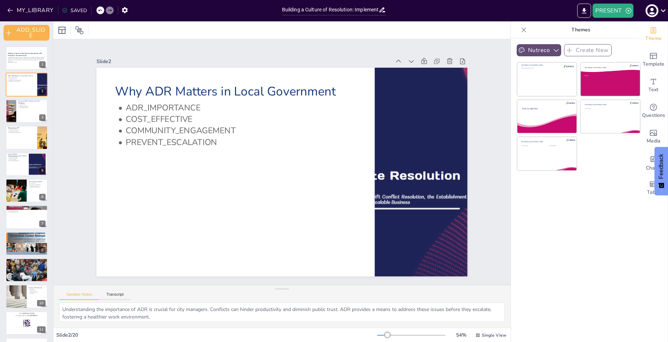
checkbox input "true"
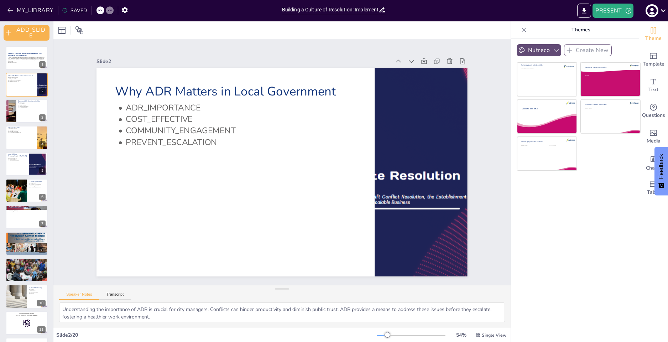
checkbox input "true"
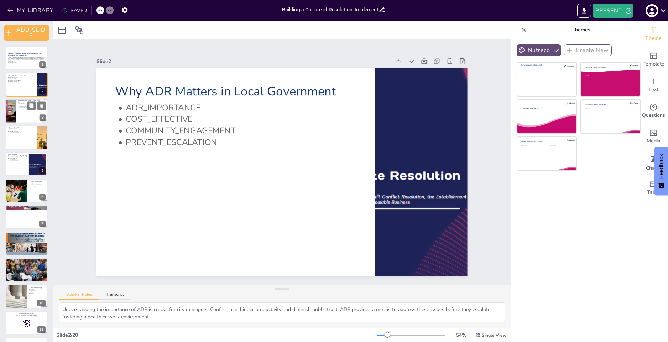
checkbox input "true"
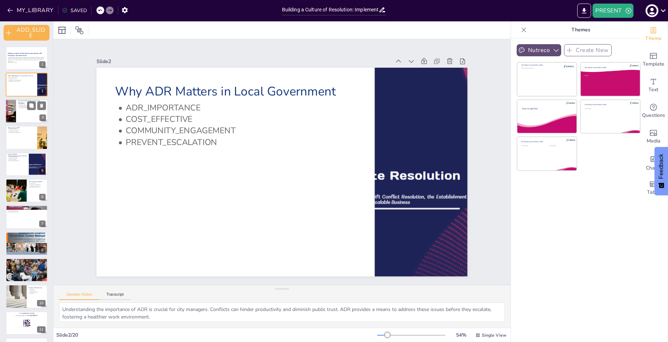
click at [32, 112] on div at bounding box center [26, 111] width 43 height 24
type textarea "Mediation is a powerful tool for resolving disputes. By employing a neutral thi…"
checkbox input "true"
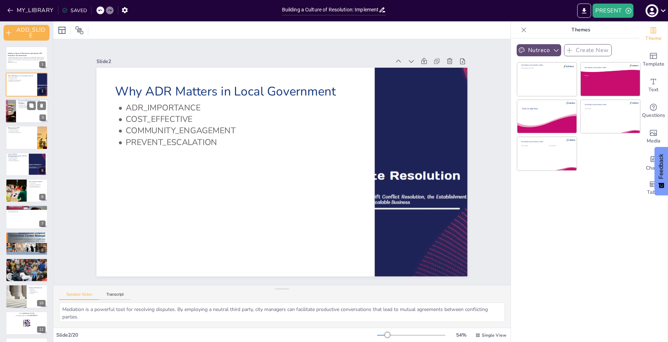
checkbox input "true"
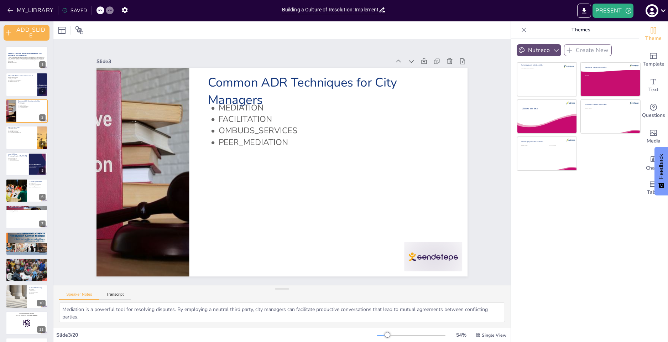
checkbox input "true"
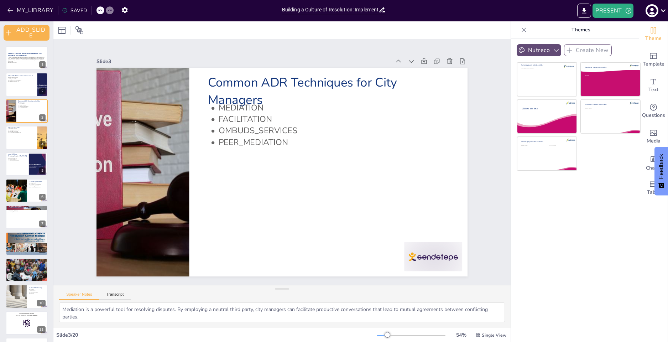
checkbox input "true"
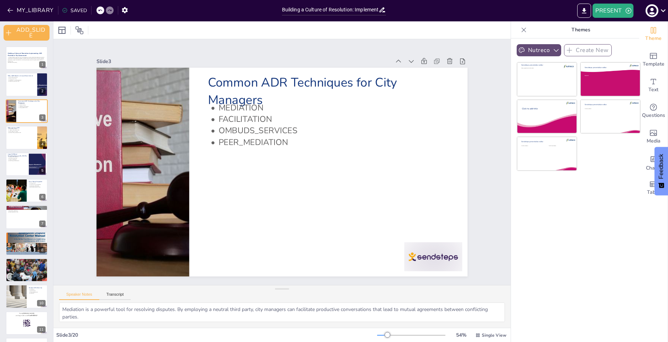
checkbox input "true"
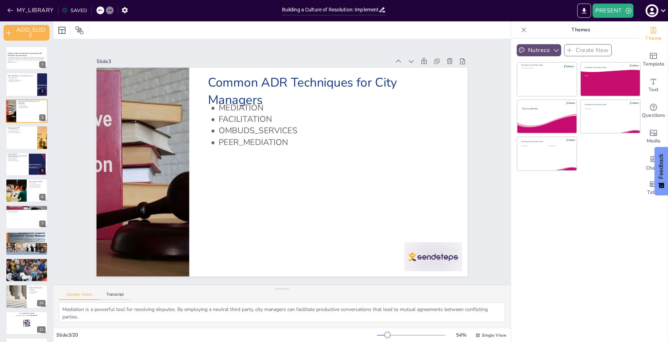
checkbox input "true"
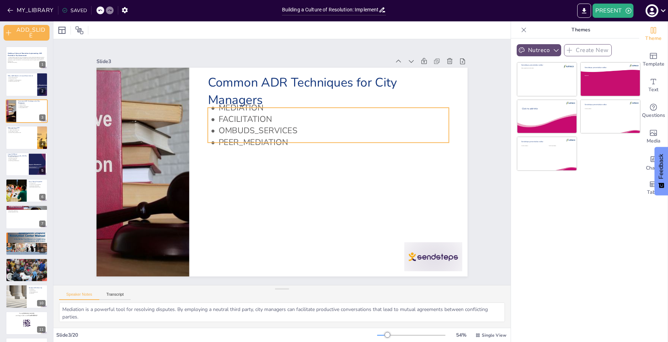
checkbox input "true"
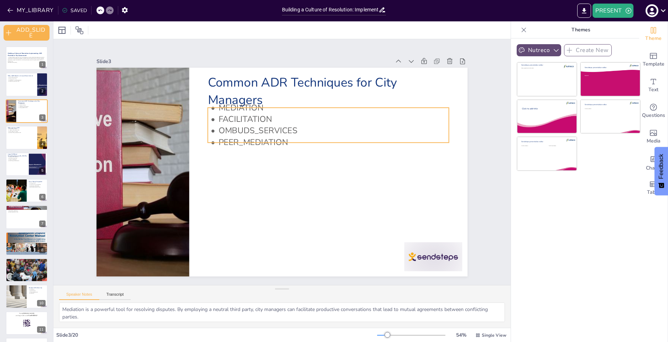
checkbox input "true"
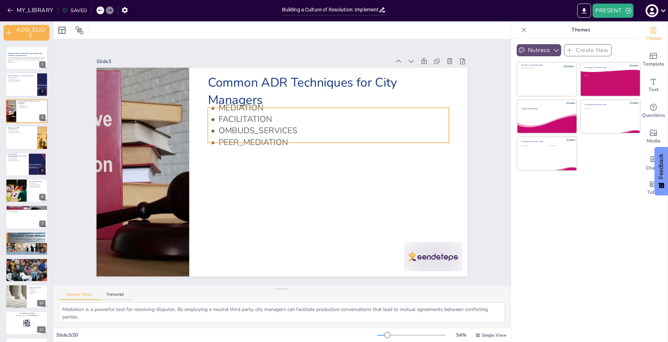
checkbox input "true"
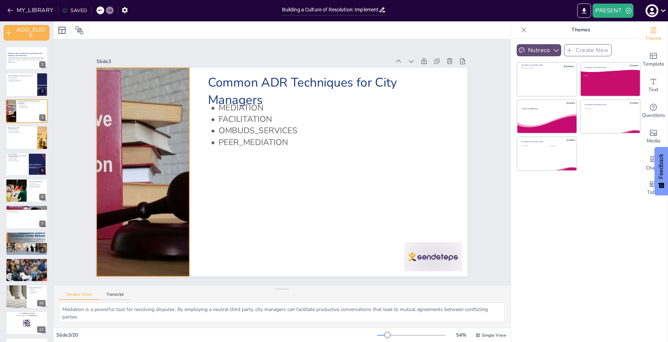
checkbox input "true"
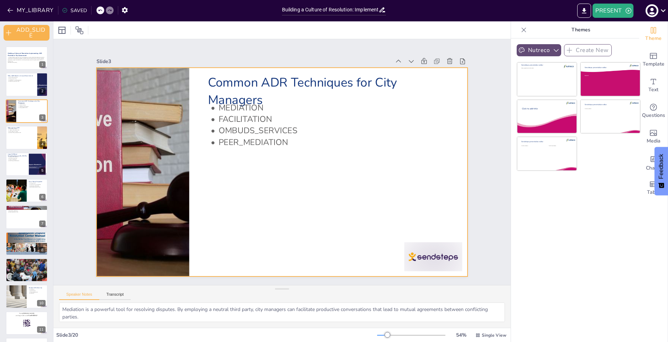
checkbox input "true"
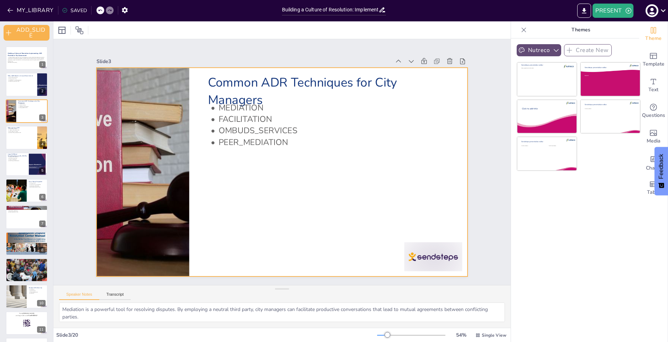
checkbox input "true"
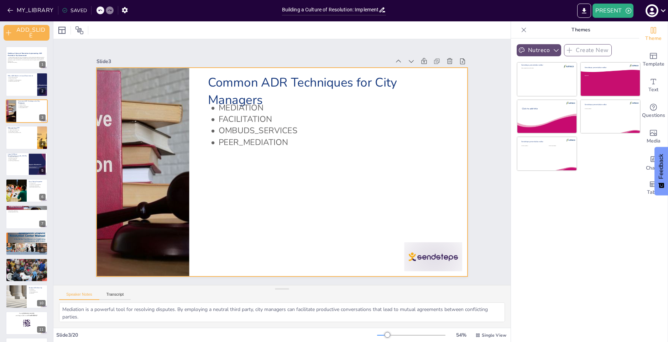
checkbox input "true"
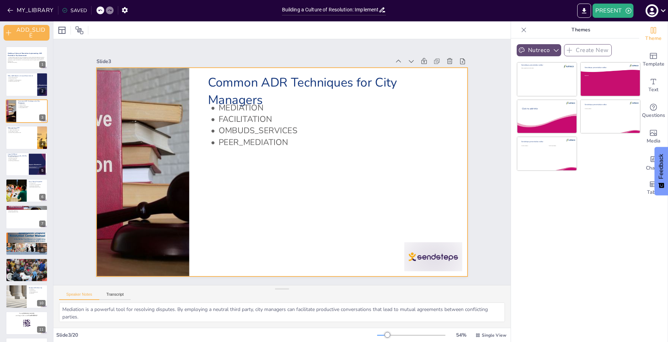
checkbox input "true"
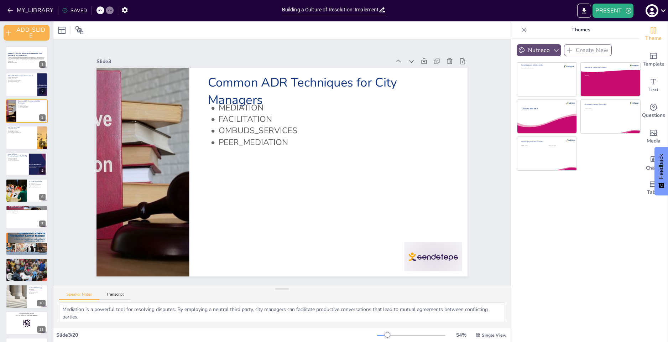
click at [576, 32] on p "Themes" at bounding box center [581, 29] width 103 height 17
click at [522, 29] on icon at bounding box center [524, 29] width 5 height 5
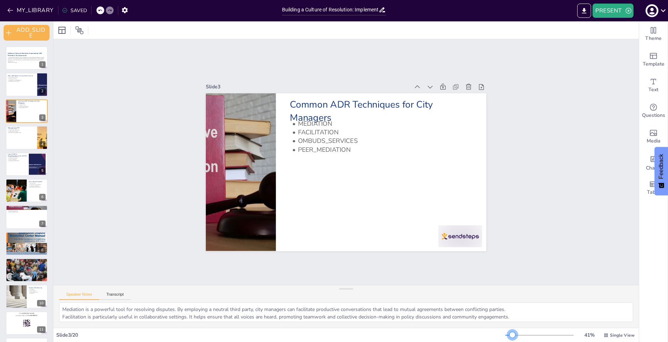
drag, startPoint x: 515, startPoint y: 334, endPoint x: 508, endPoint y: 335, distance: 7.3
click at [510, 336] on div at bounding box center [513, 335] width 6 height 6
click at [115, 295] on button "Transcript" at bounding box center [115, 296] width 32 height 8
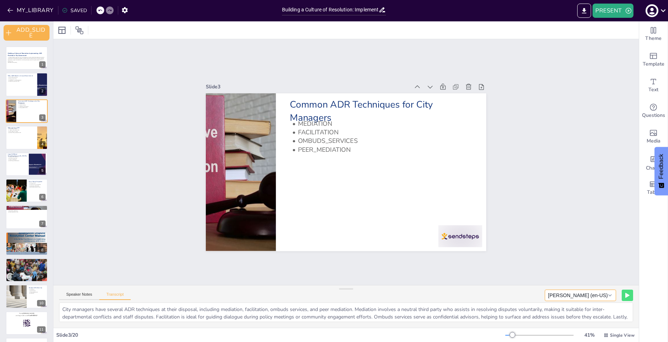
click at [608, 296] on button "Samantha (en-US)" at bounding box center [580, 295] width 71 height 11
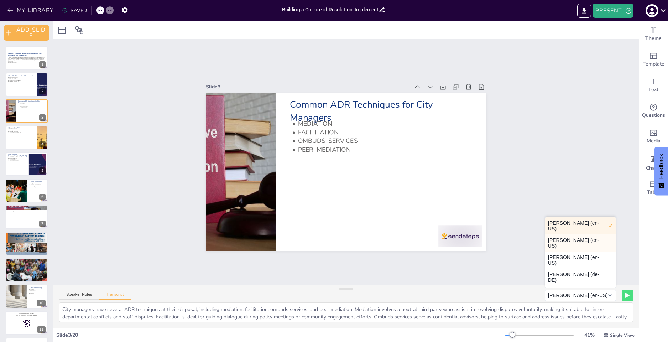
click at [576, 234] on button "Aaron (en-US)" at bounding box center [581, 242] width 71 height 17
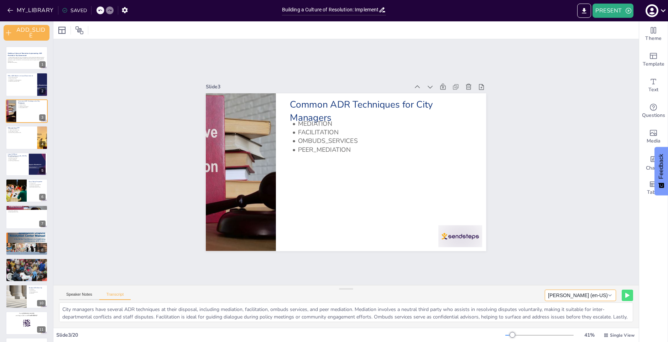
click at [604, 296] on button "Aaron (en-US)" at bounding box center [580, 295] width 71 height 11
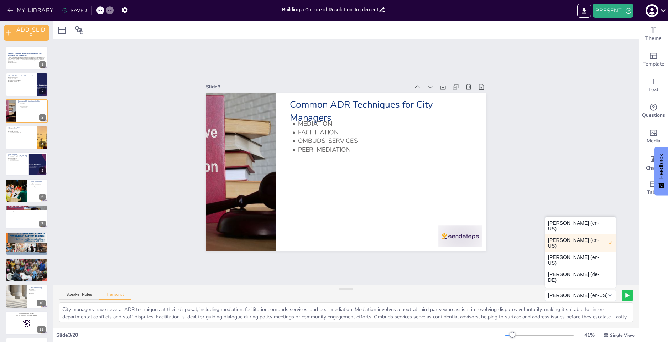
click at [626, 295] on icon at bounding box center [628, 295] width 4 height 5
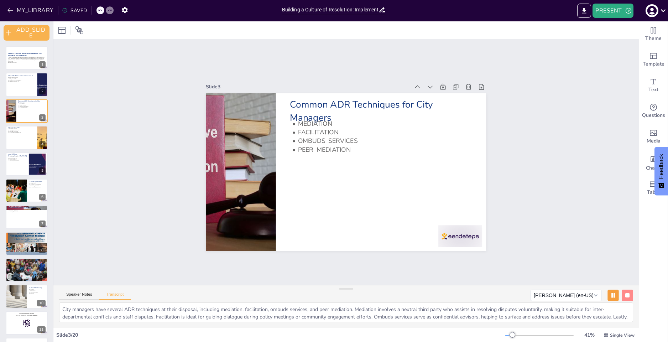
click at [611, 294] on icon at bounding box center [613, 295] width 4 height 5
click at [582, 11] on icon "EXPORT_TO_POWERPOINT" at bounding box center [584, 10] width 7 height 7
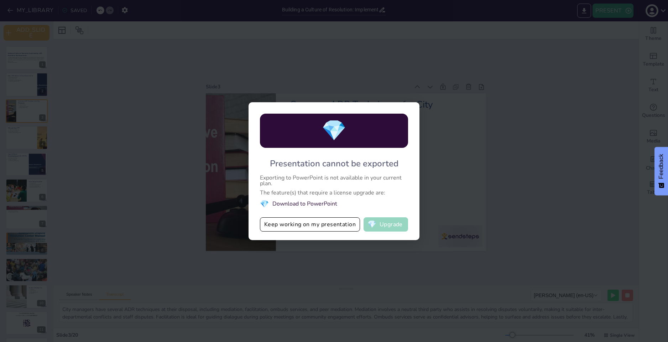
click at [377, 225] on button "💎 Upgrade" at bounding box center [386, 224] width 45 height 14
